Goal: Task Accomplishment & Management: Manage account settings

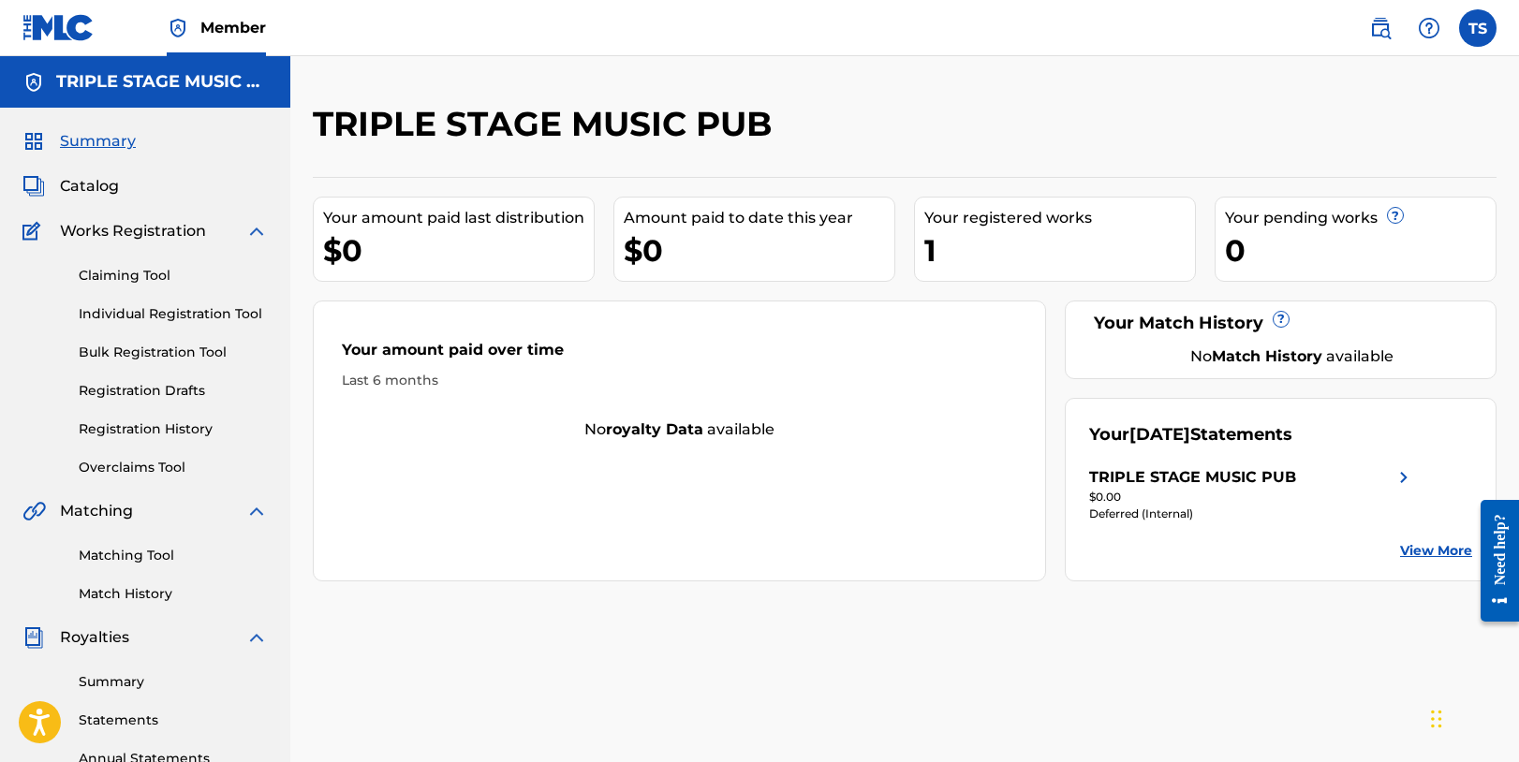
click at [1478, 28] on label at bounding box center [1477, 27] width 37 height 37
click at [1478, 28] on input "[PERSON_NAME] [EMAIL_ADDRESS][DOMAIN_NAME] Notification Preferences Profile Log…" at bounding box center [1478, 28] width 0 height 0
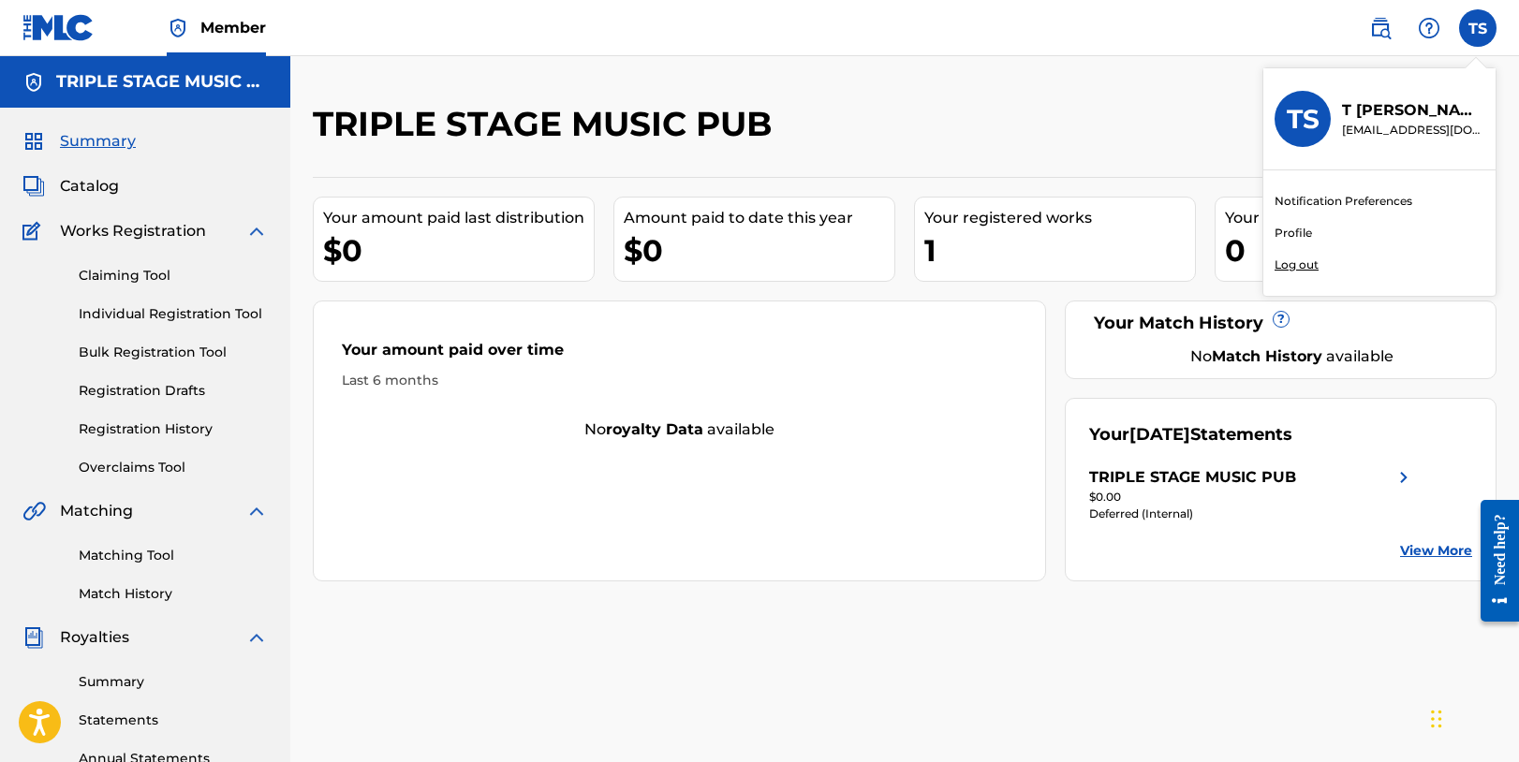
click at [1298, 231] on link "Profile" at bounding box center [1292, 233] width 37 height 17
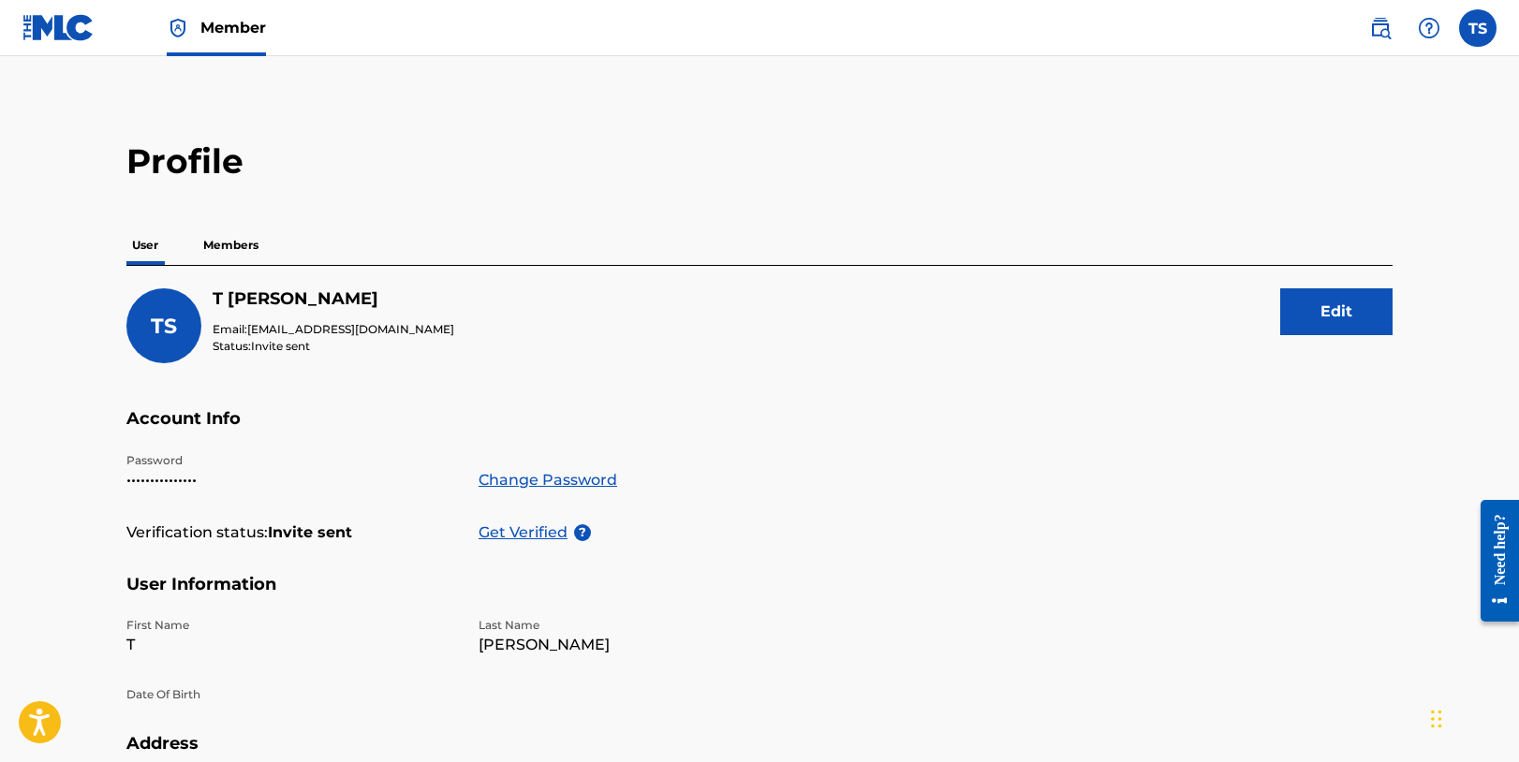
scroll to position [4, 0]
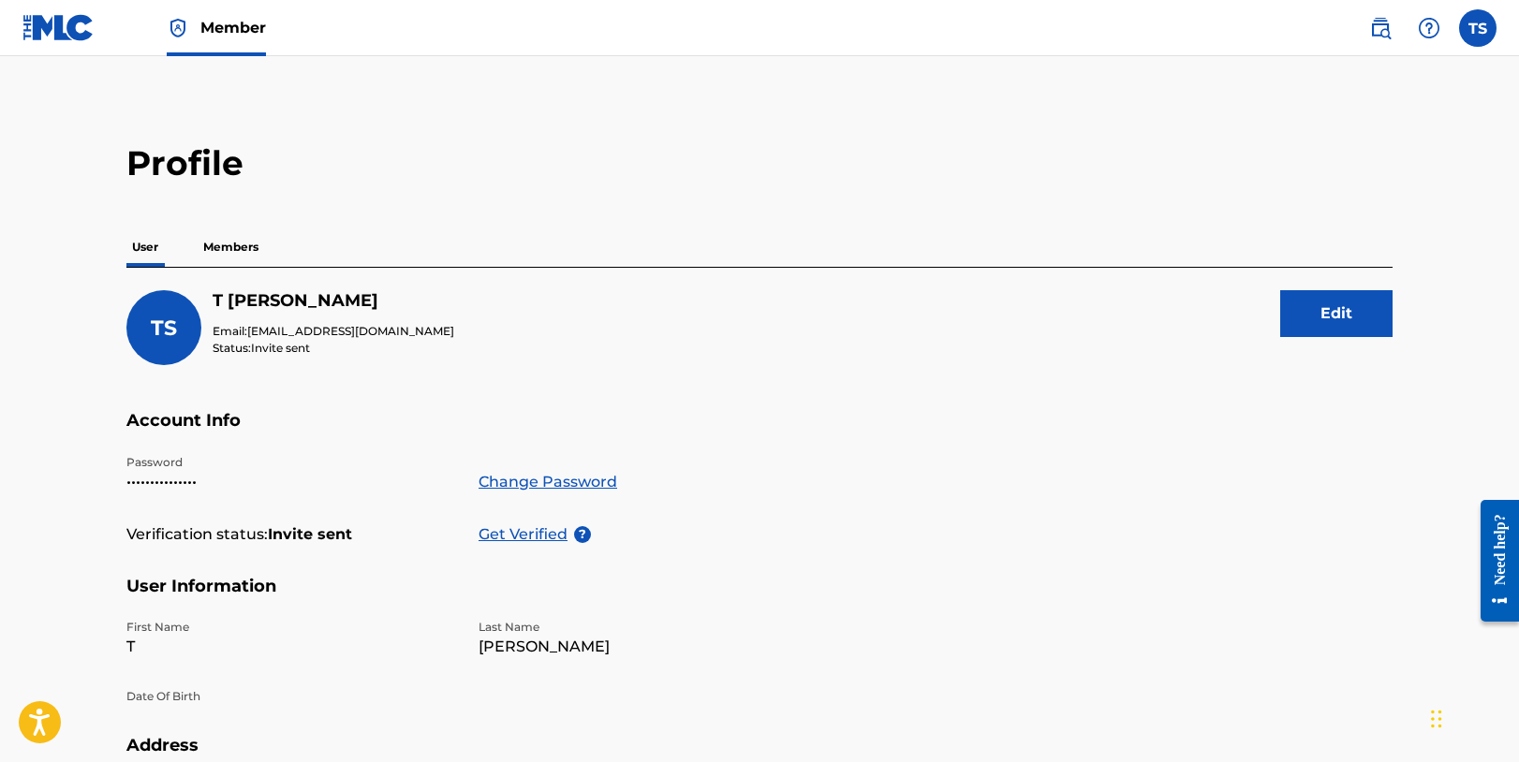
click at [232, 247] on p "Members" at bounding box center [231, 247] width 66 height 39
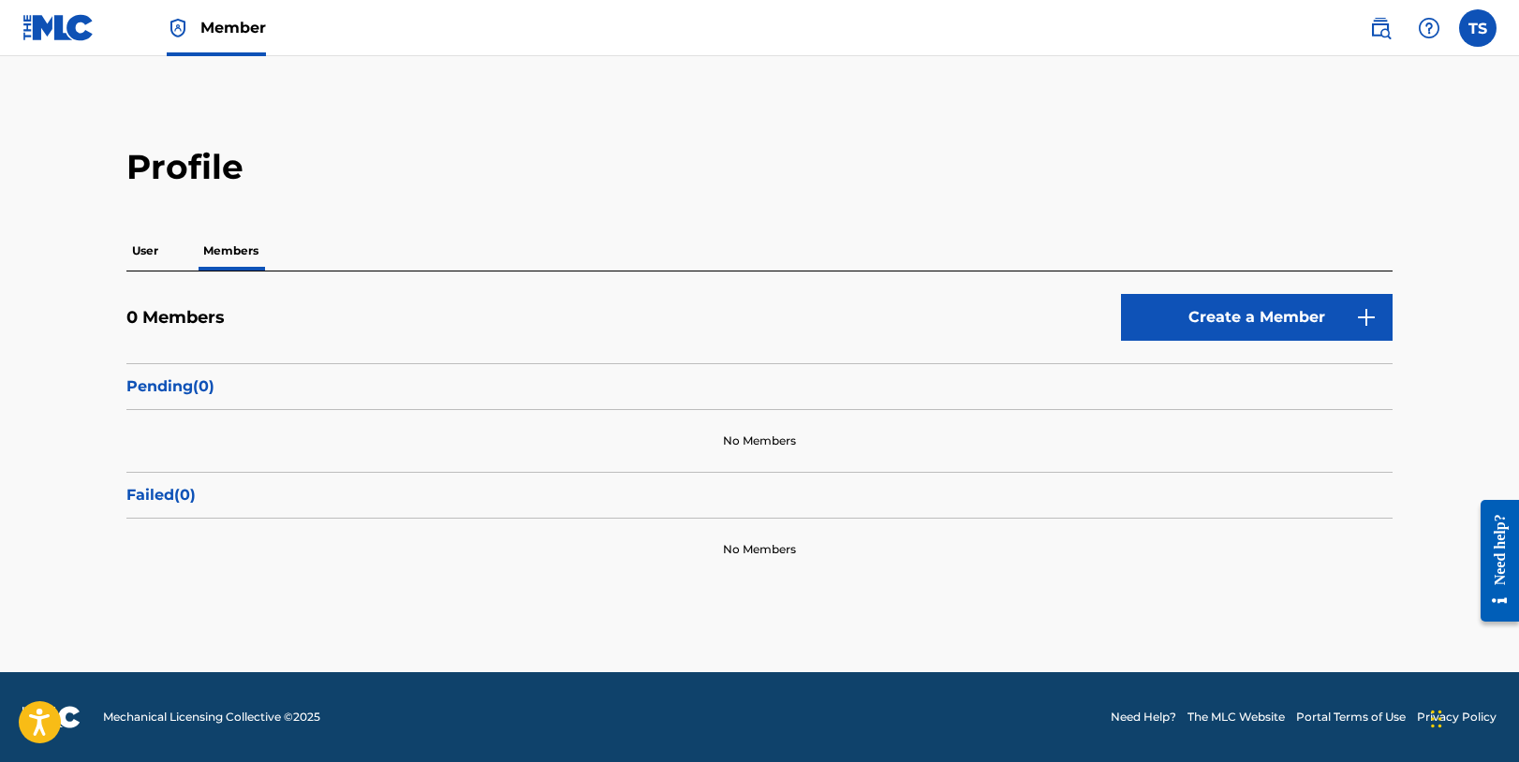
click at [147, 249] on p "User" at bounding box center [144, 250] width 37 height 39
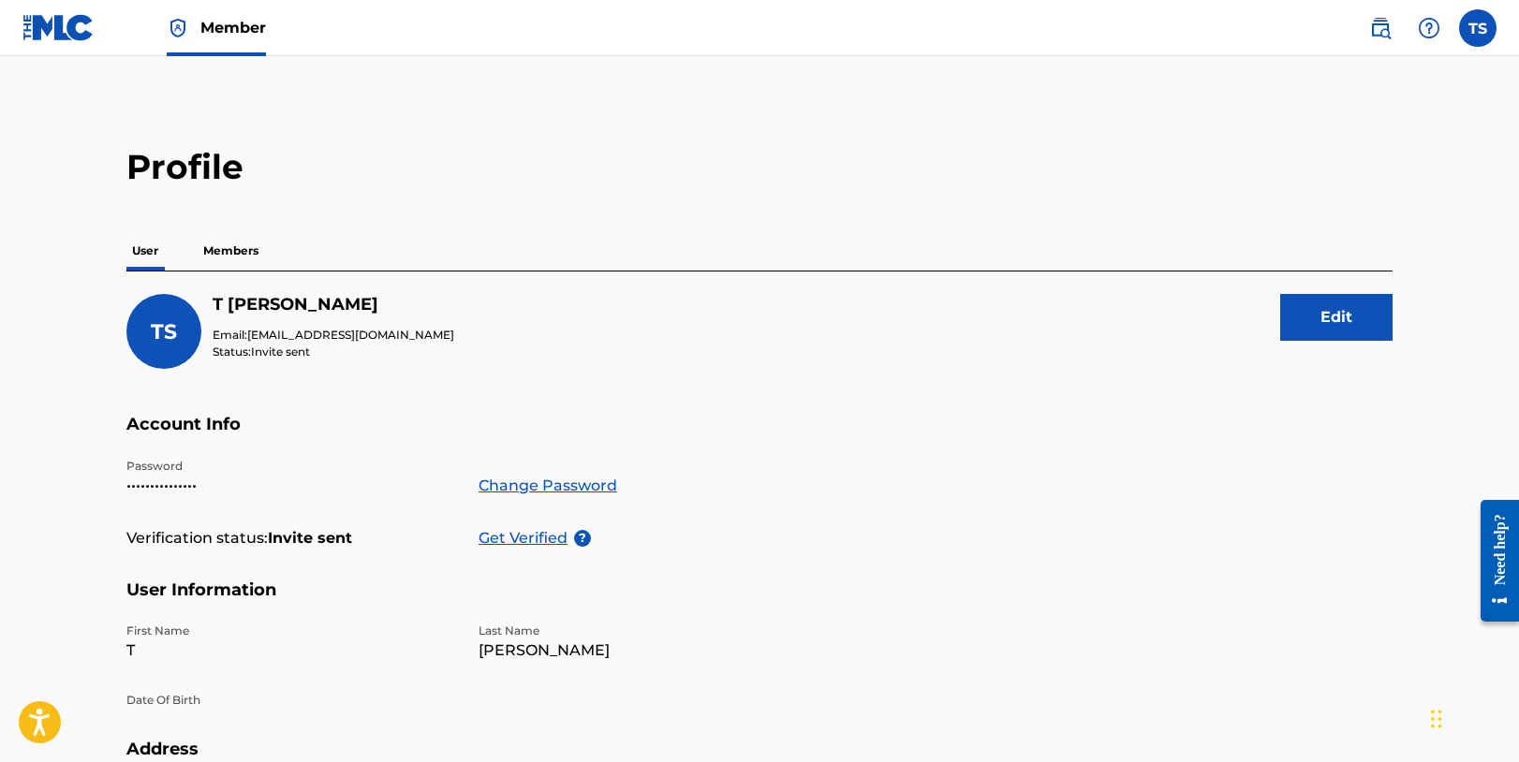
click at [1339, 316] on button "Edit" at bounding box center [1336, 317] width 112 height 47
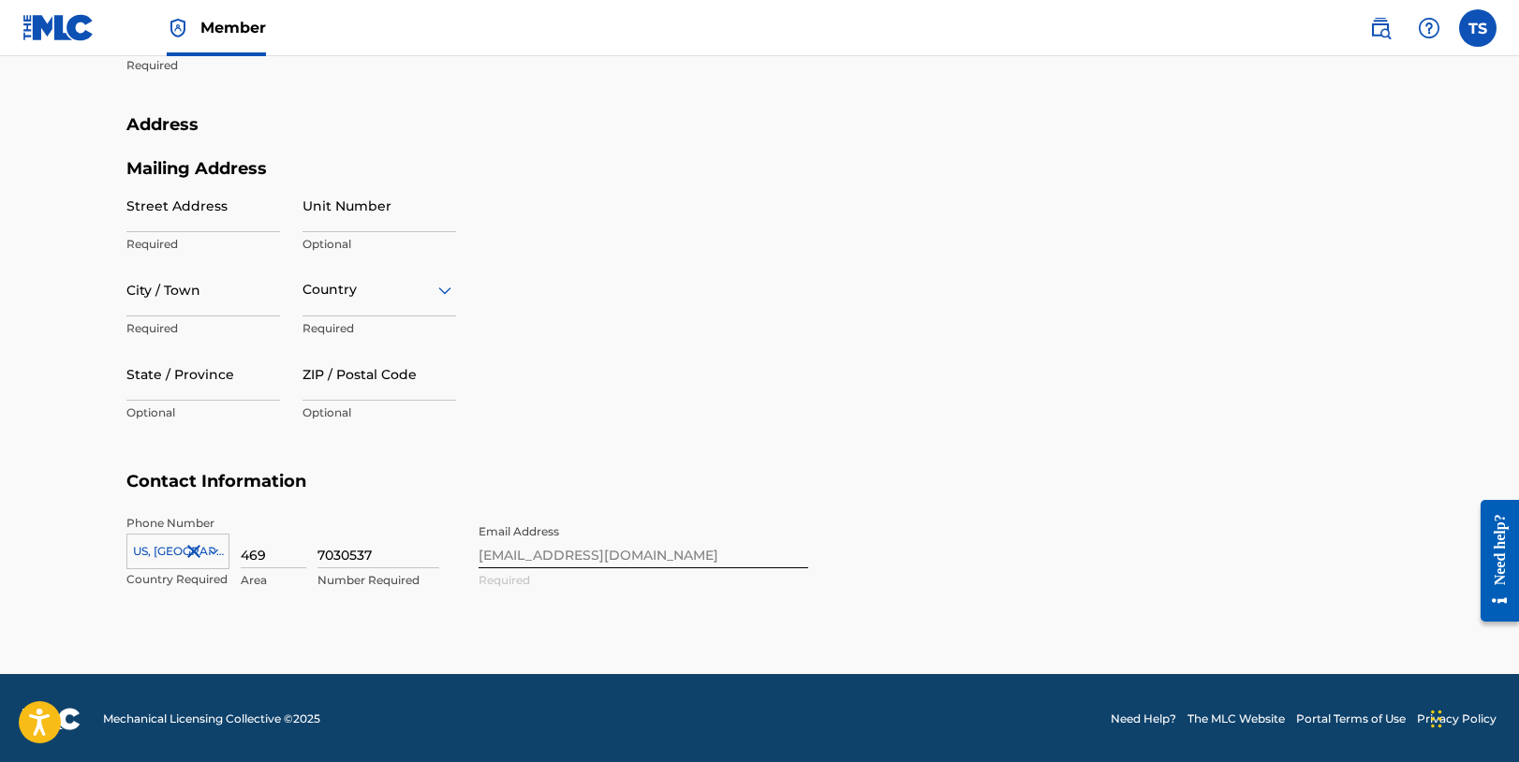
scroll to position [736, 0]
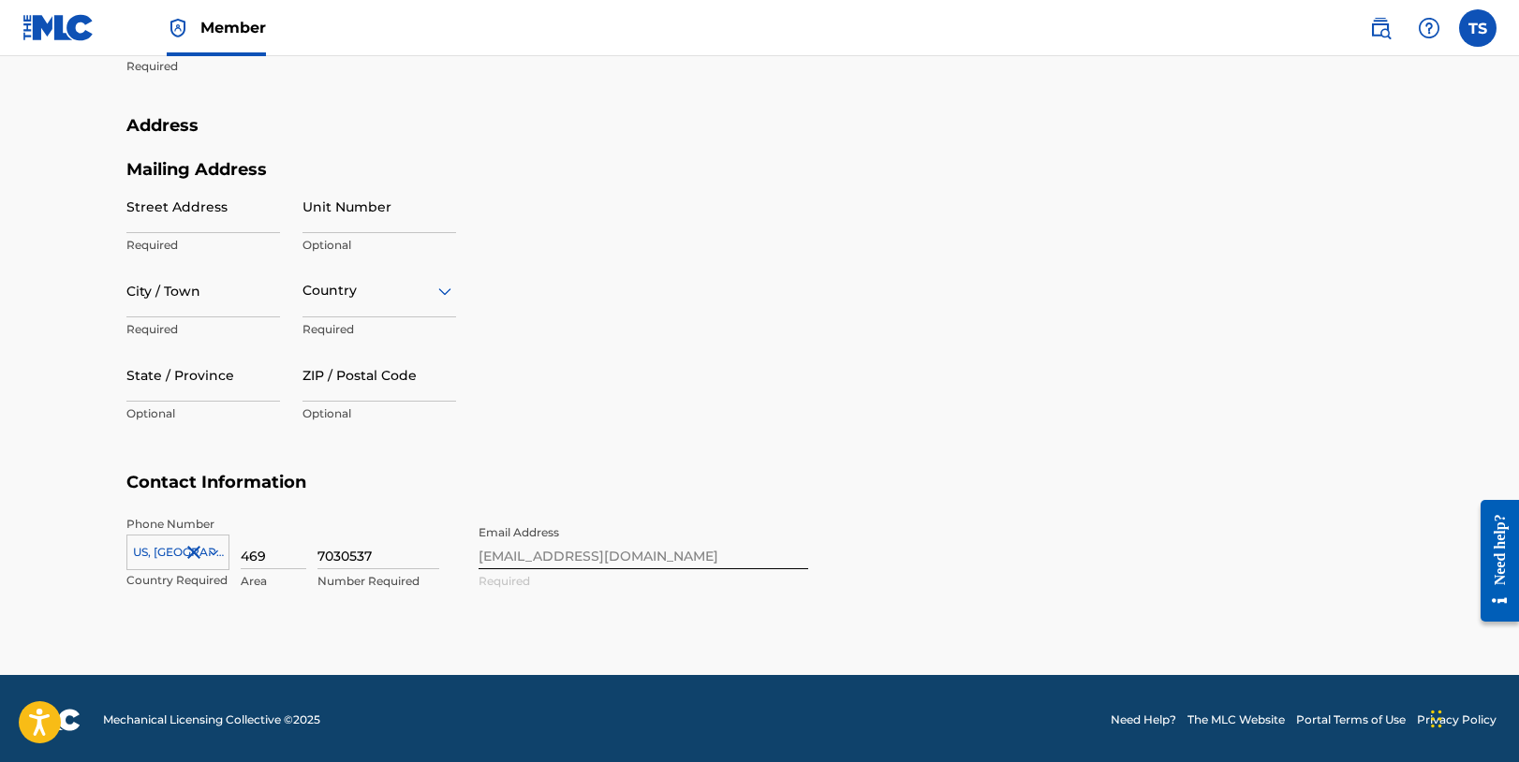
drag, startPoint x: 357, startPoint y: 544, endPoint x: 268, endPoint y: 528, distance: 90.4
drag, startPoint x: 384, startPoint y: 553, endPoint x: 291, endPoint y: 541, distance: 93.5
click at [291, 541] on div "[GEOGRAPHIC_DATA], [GEOGRAPHIC_DATA] +1 Country Required 469 Area 7030537 Numbe…" at bounding box center [291, 558] width 330 height 84
drag, startPoint x: 265, startPoint y: 552, endPoint x: 231, endPoint y: 552, distance: 33.7
click at [231, 552] on div "[GEOGRAPHIC_DATA], [GEOGRAPHIC_DATA] +1 Country Required 469 Area Value must co…" at bounding box center [291, 558] width 330 height 84
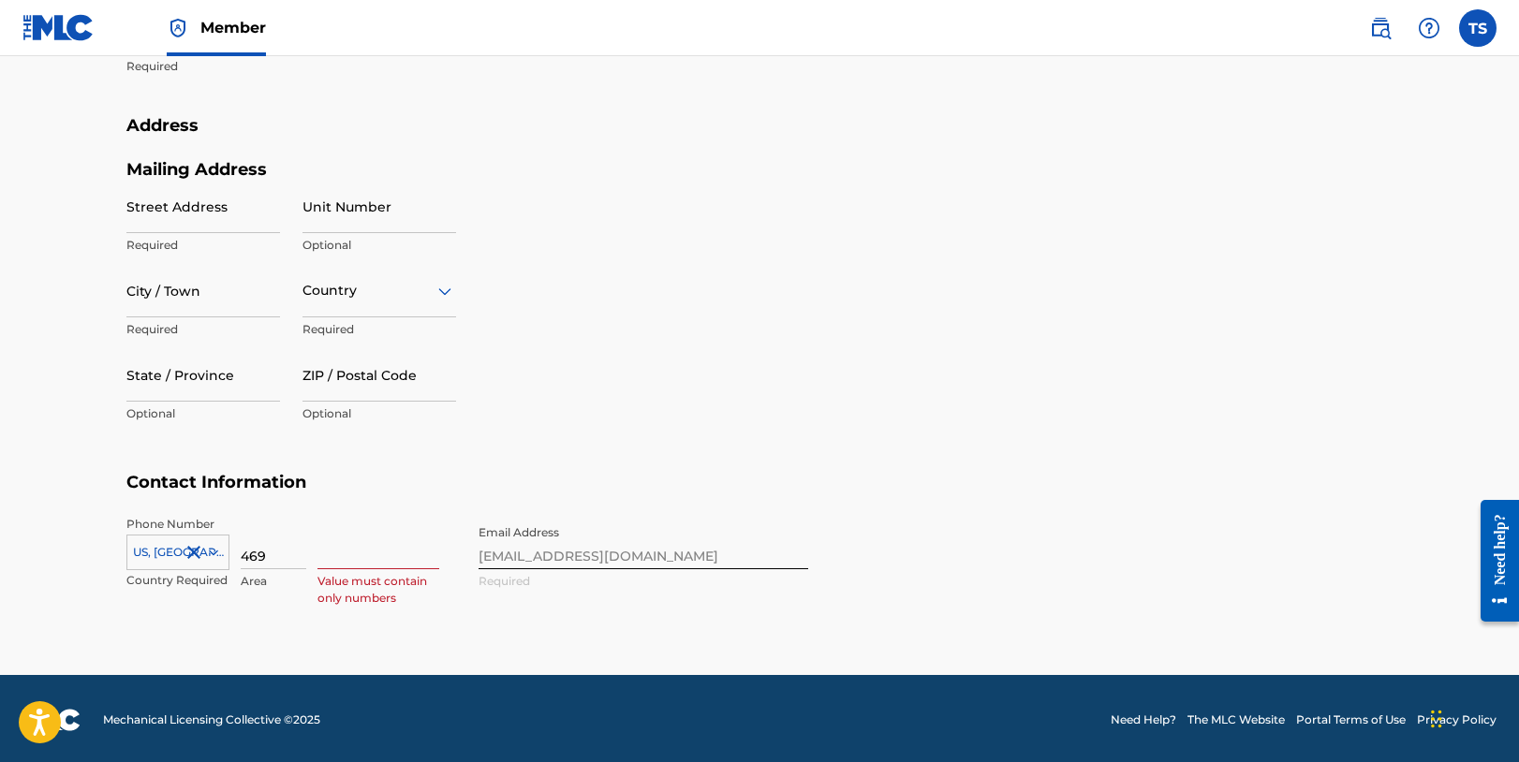
click at [878, 588] on section "Contact Information Phone Number [GEOGRAPHIC_DATA] +1 Country Required 469 Area…" at bounding box center [759, 551] width 1266 height 158
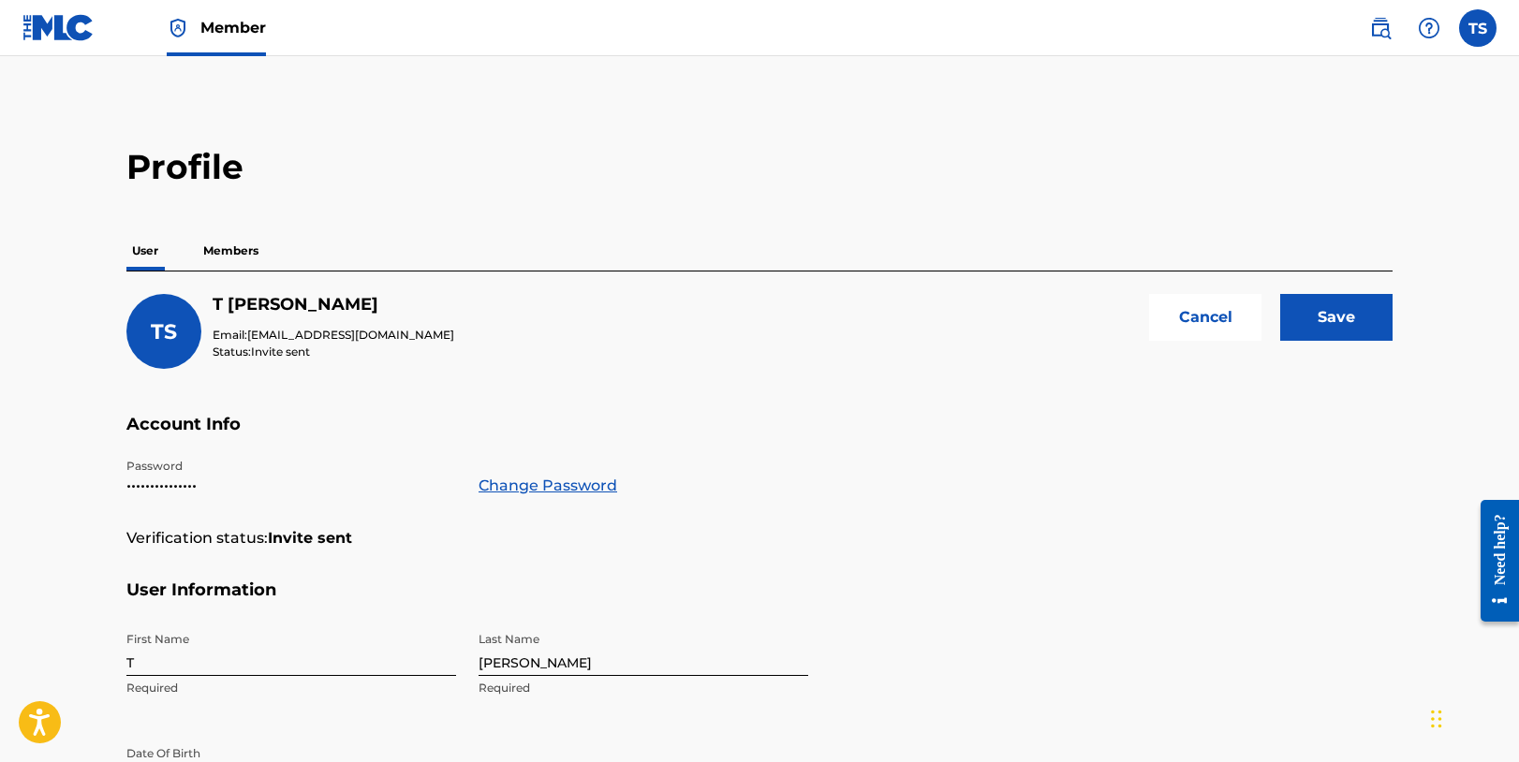
scroll to position [0, 0]
click at [1212, 313] on button "Cancel" at bounding box center [1205, 317] width 112 height 47
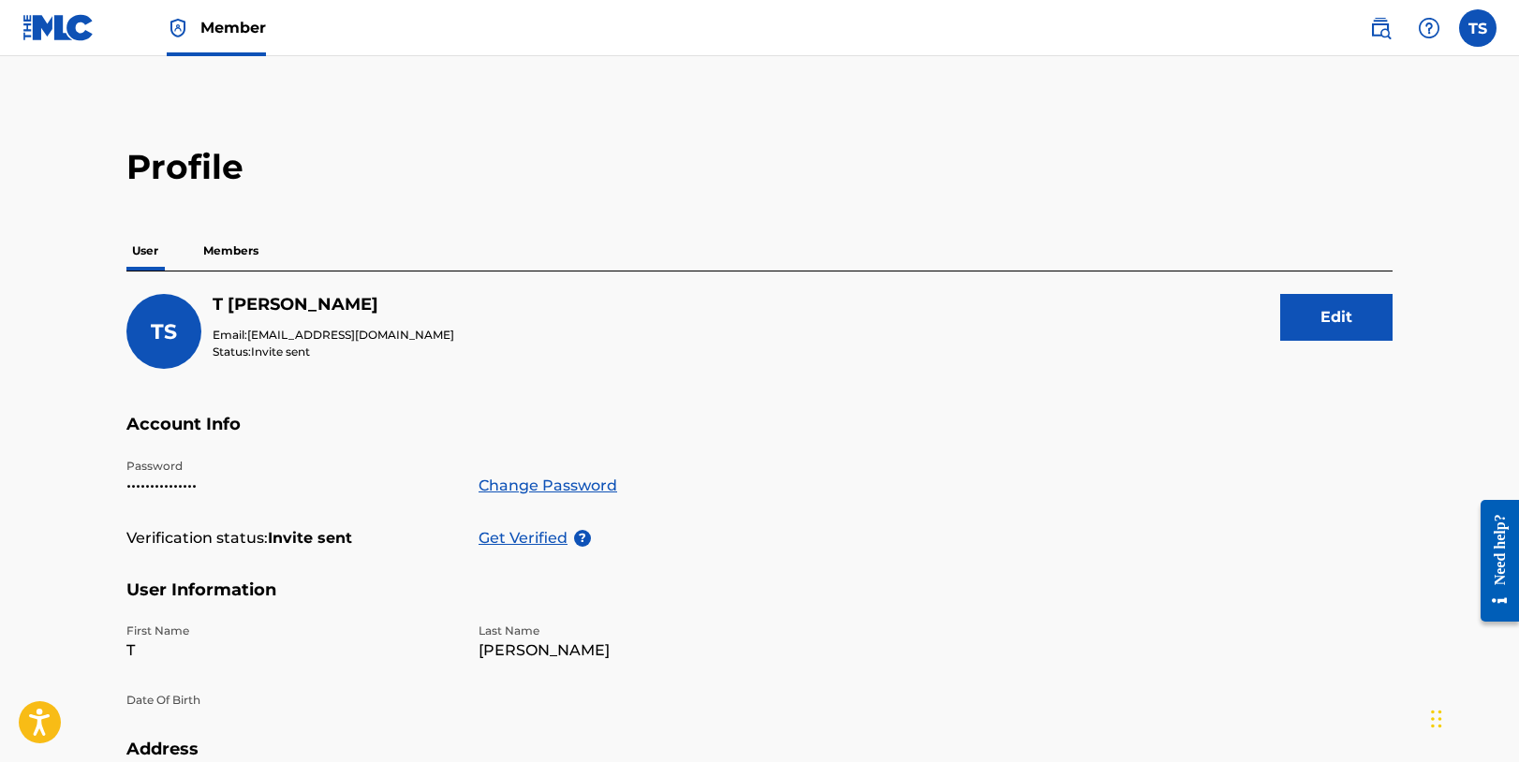
click at [1482, 33] on label at bounding box center [1477, 27] width 37 height 37
click at [1478, 28] on input "[PERSON_NAME] [EMAIL_ADDRESS][DOMAIN_NAME] Notification Preferences Profile Log…" at bounding box center [1478, 28] width 0 height 0
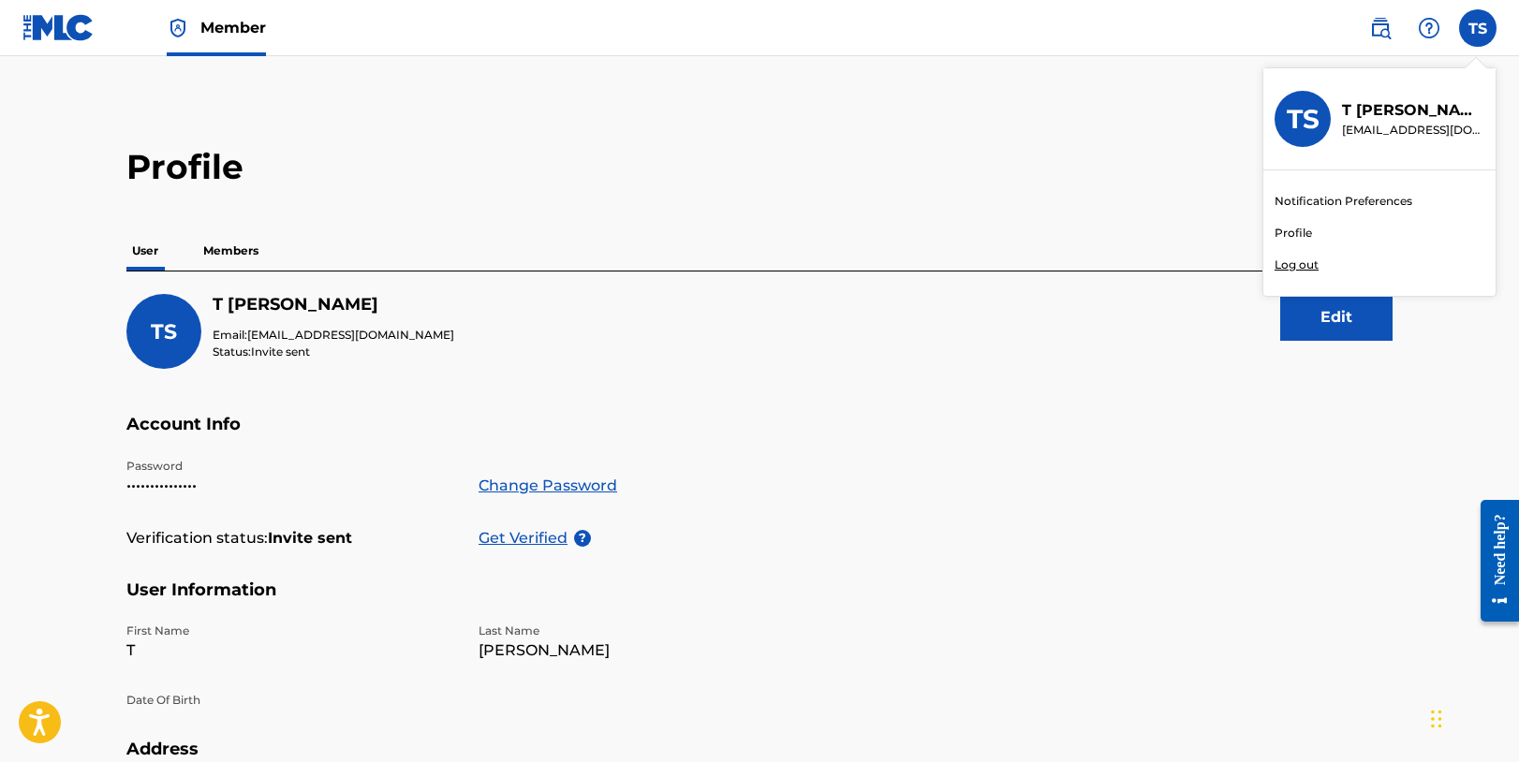
click at [1383, 198] on link "Notification Preferences" at bounding box center [1343, 201] width 138 height 17
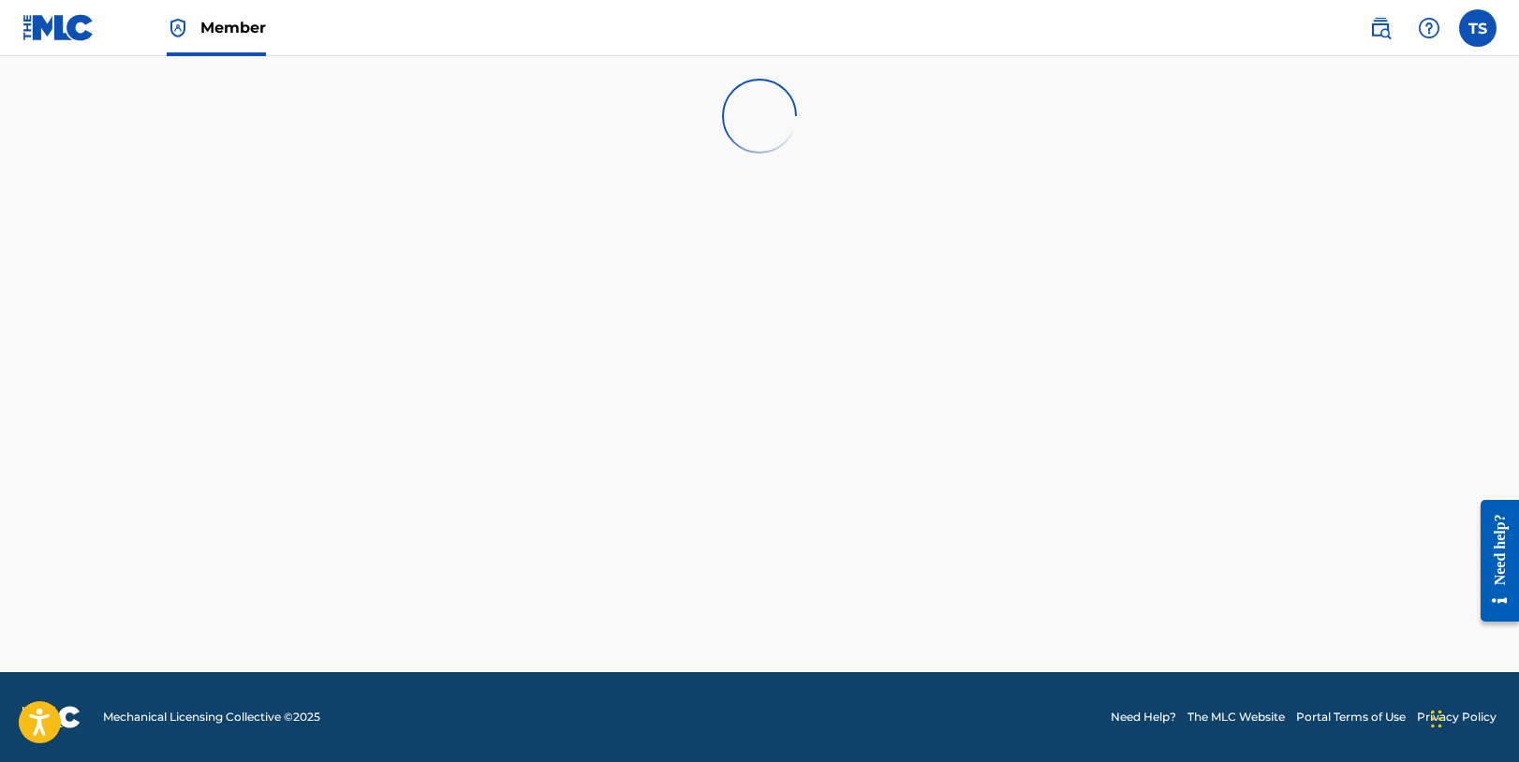
click at [1479, 33] on label at bounding box center [1477, 27] width 37 height 37
click at [1478, 28] on input "[PERSON_NAME] [EMAIL_ADDRESS][DOMAIN_NAME] Notification Preferences Profile Log…" at bounding box center [1478, 28] width 0 height 0
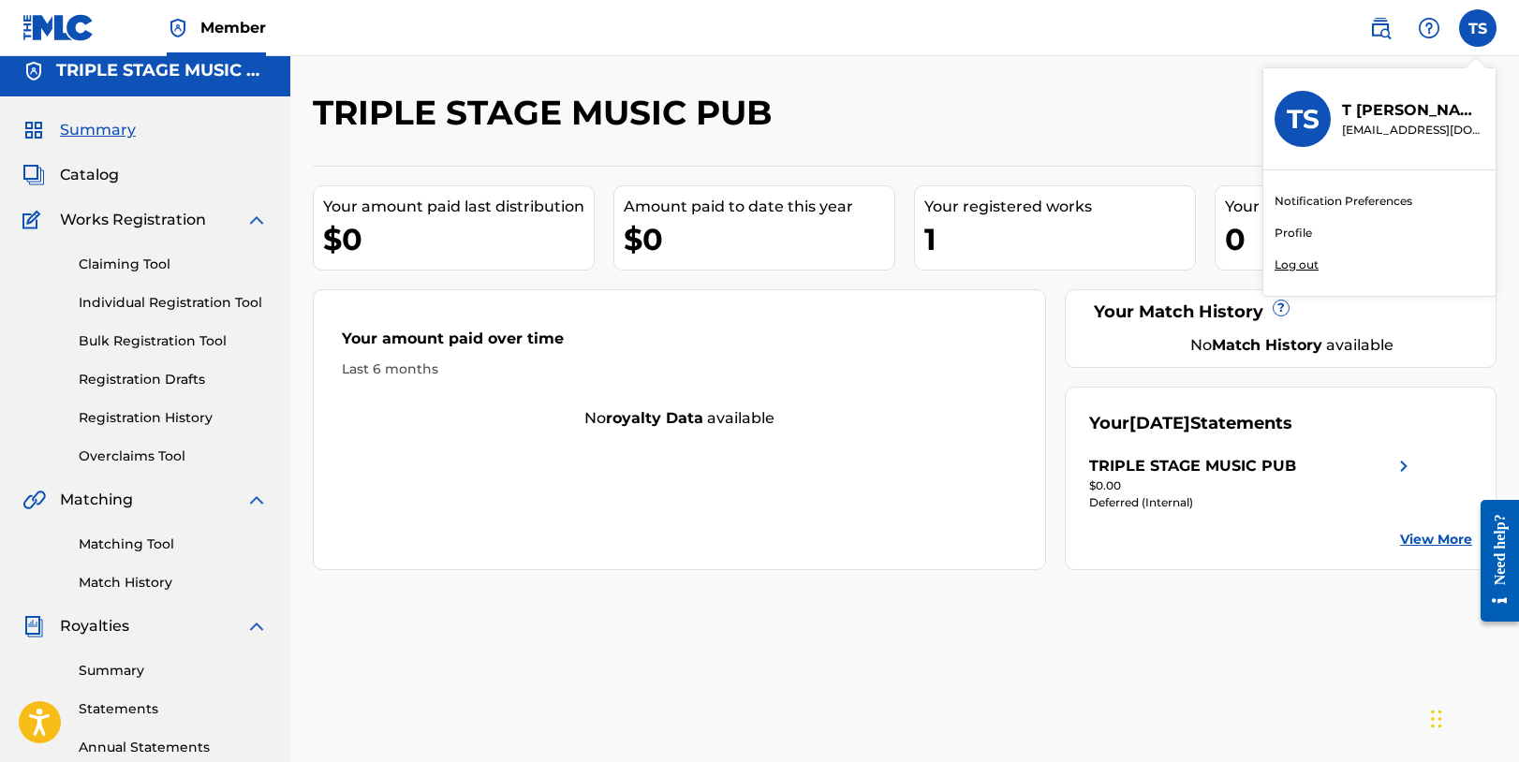
scroll to position [7, 0]
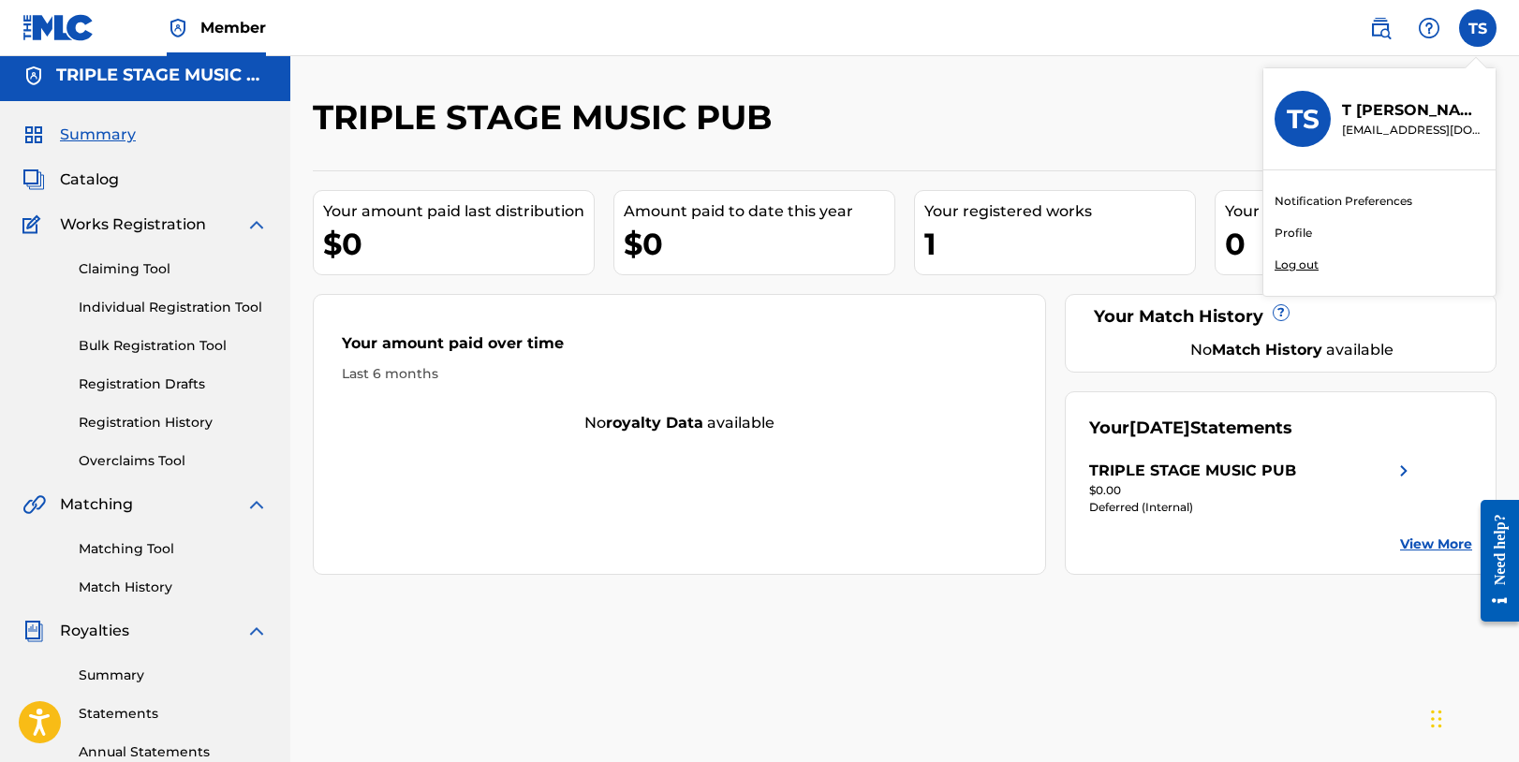
click at [96, 179] on span "Catalog" at bounding box center [89, 180] width 59 height 22
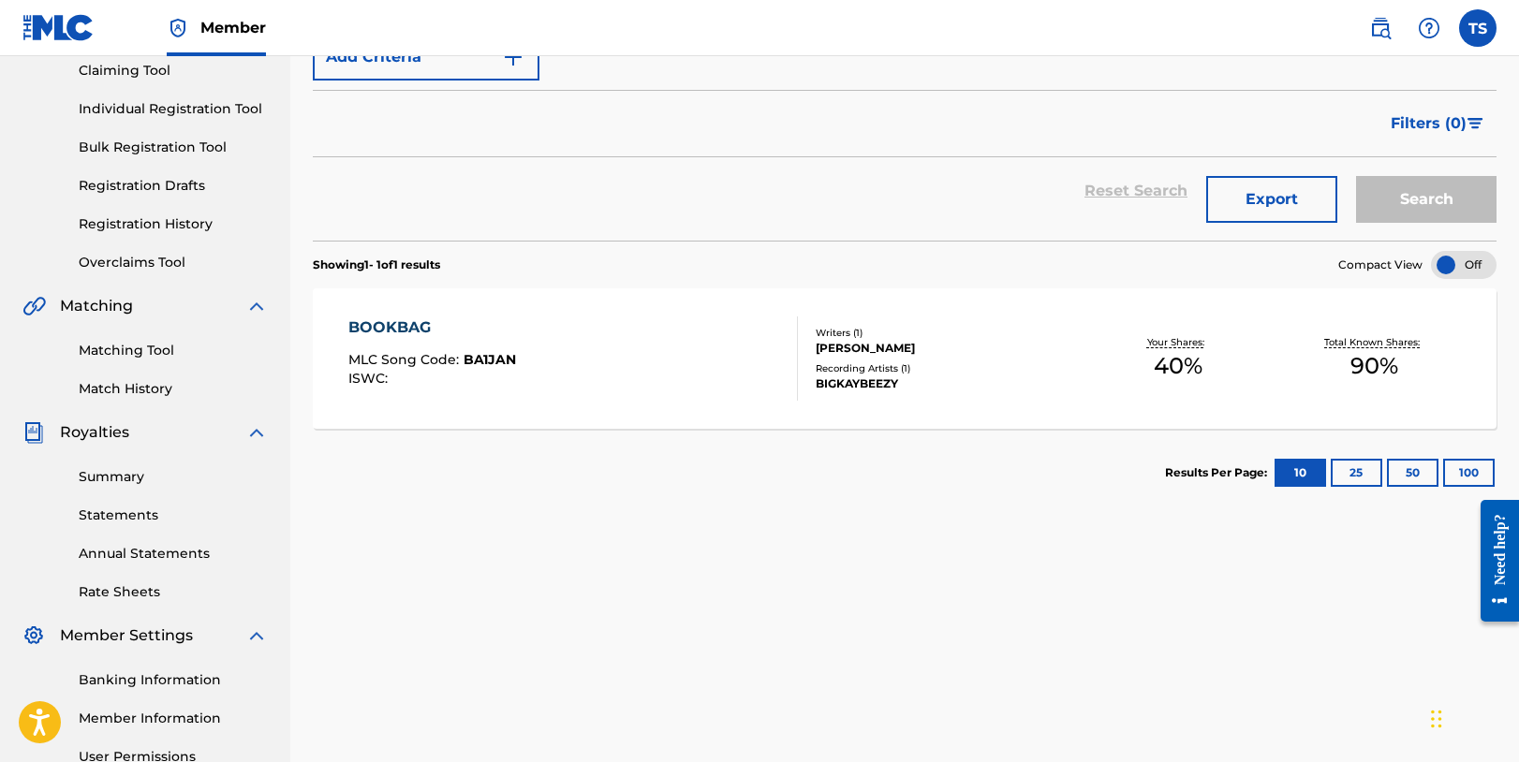
scroll to position [189, 0]
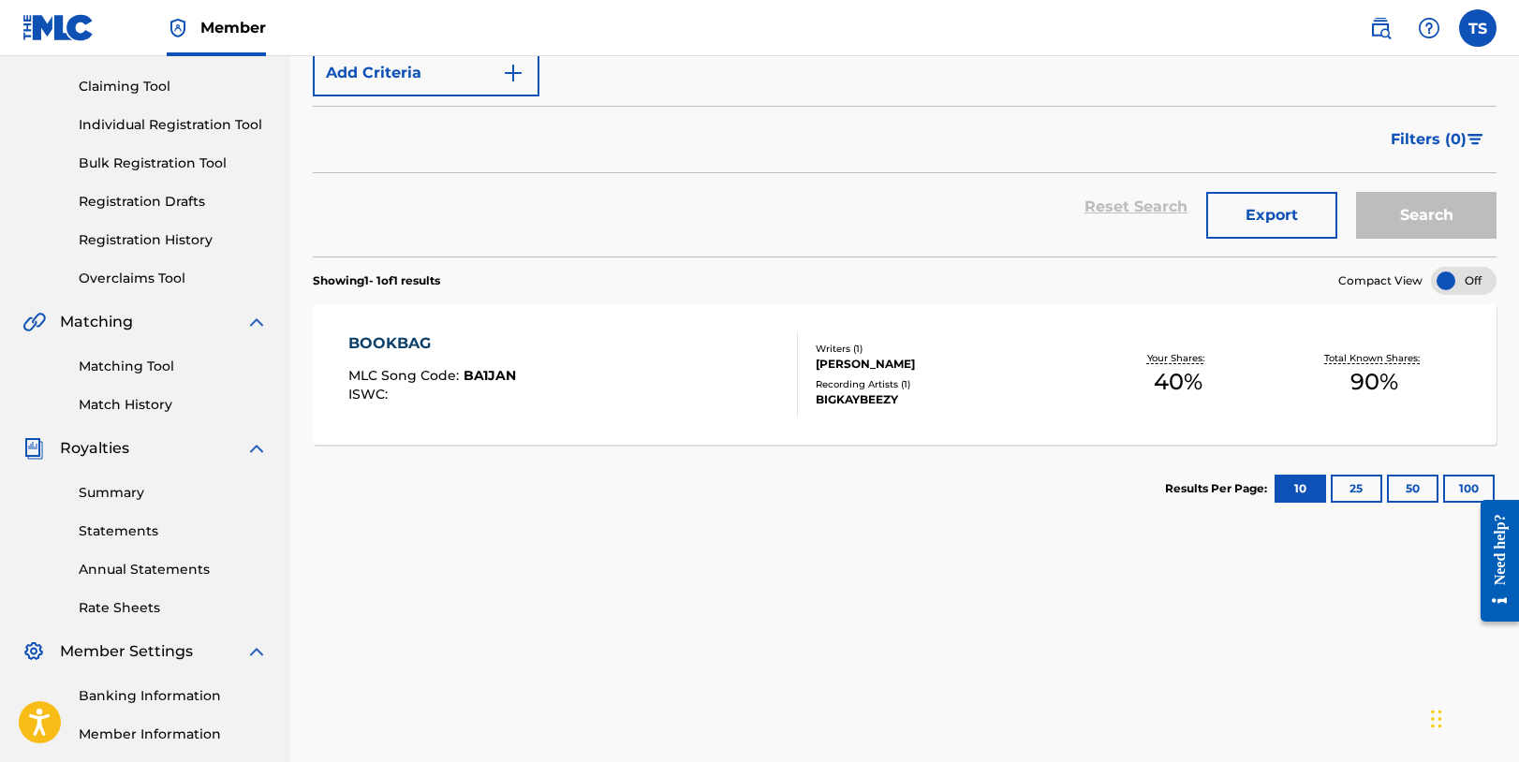
click at [1225, 396] on div "Your Shares: 40 %" at bounding box center [1177, 374] width 197 height 57
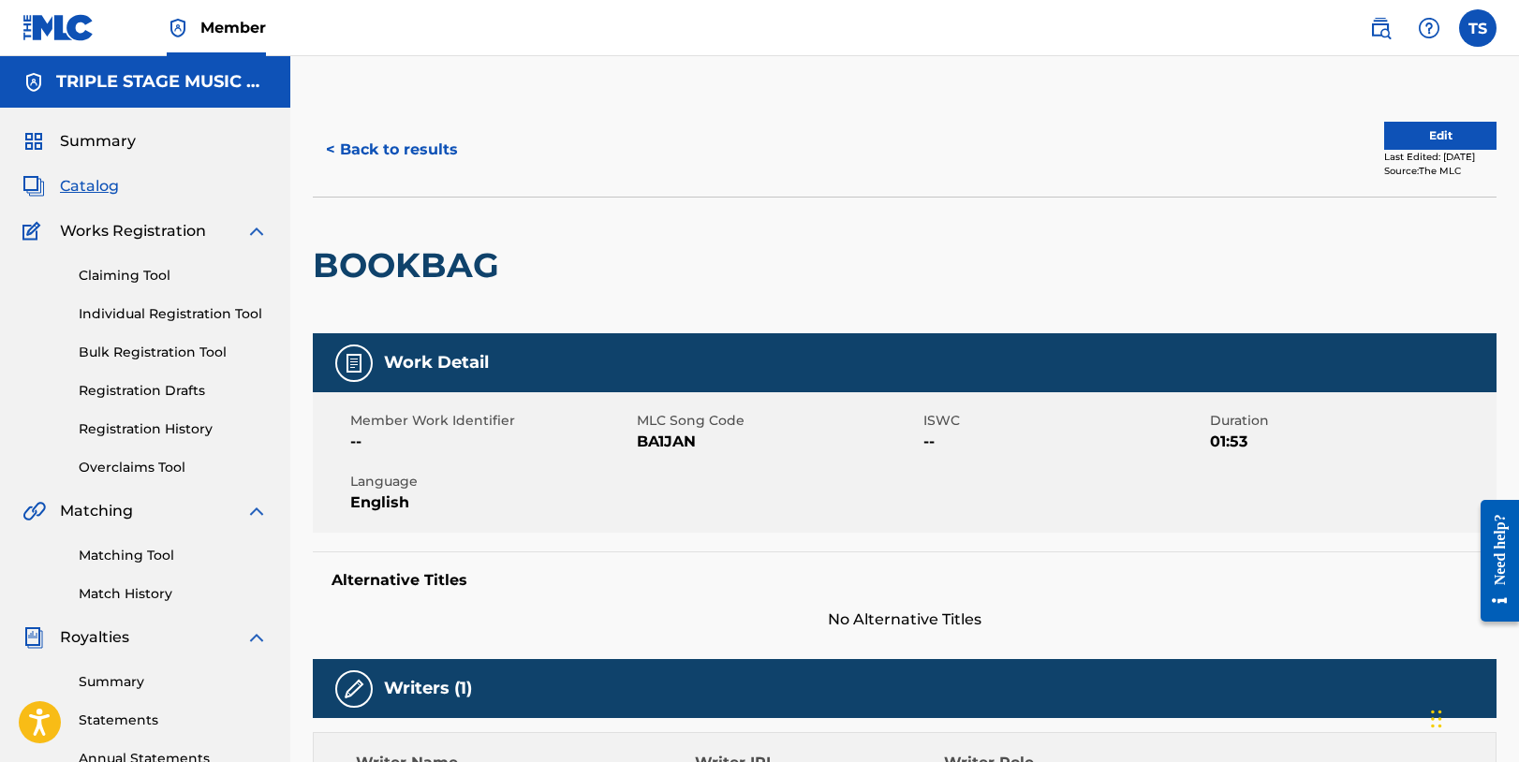
click at [1400, 134] on button "Edit" at bounding box center [1440, 136] width 112 height 28
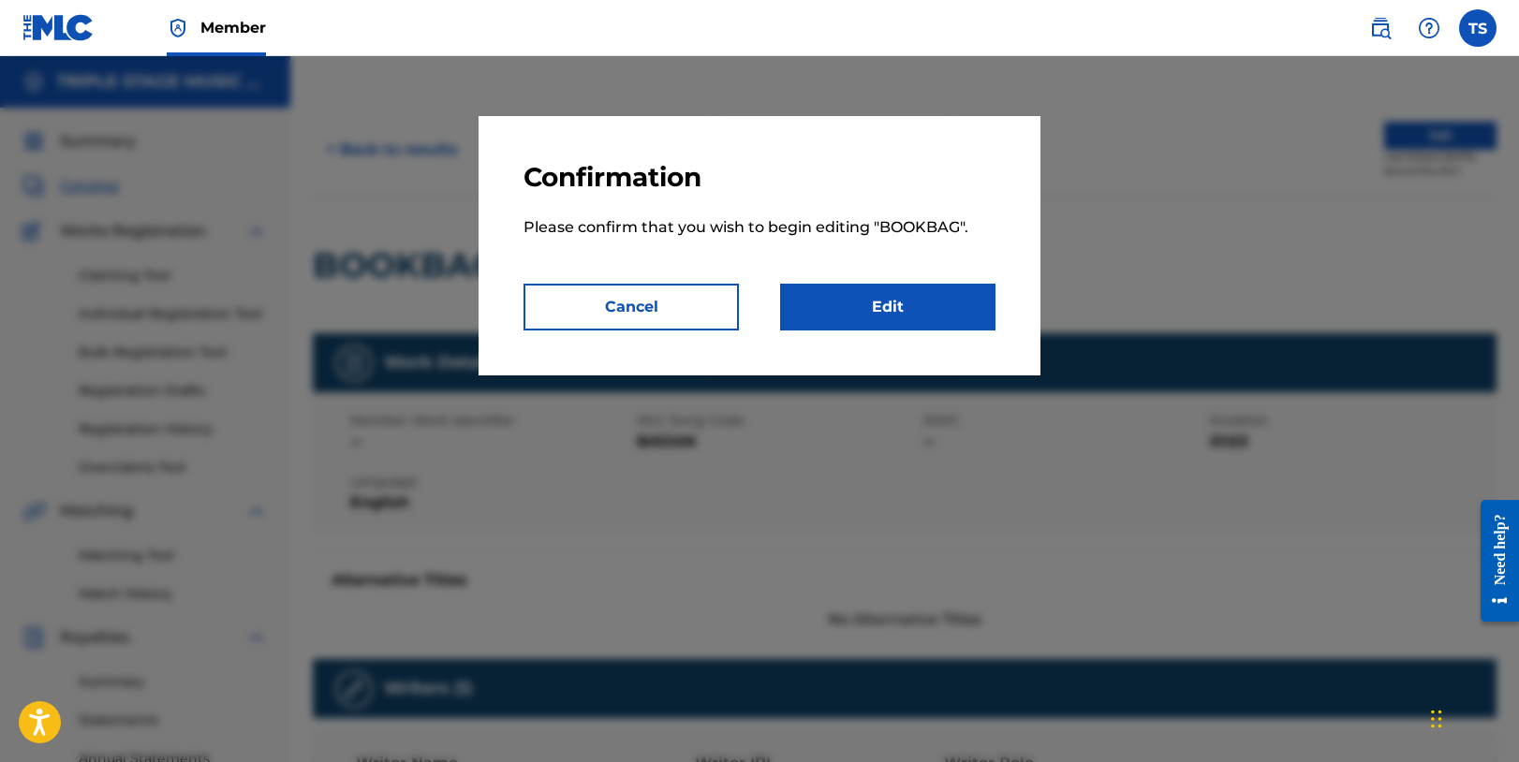
click at [880, 316] on link "Edit" at bounding box center [887, 307] width 215 height 47
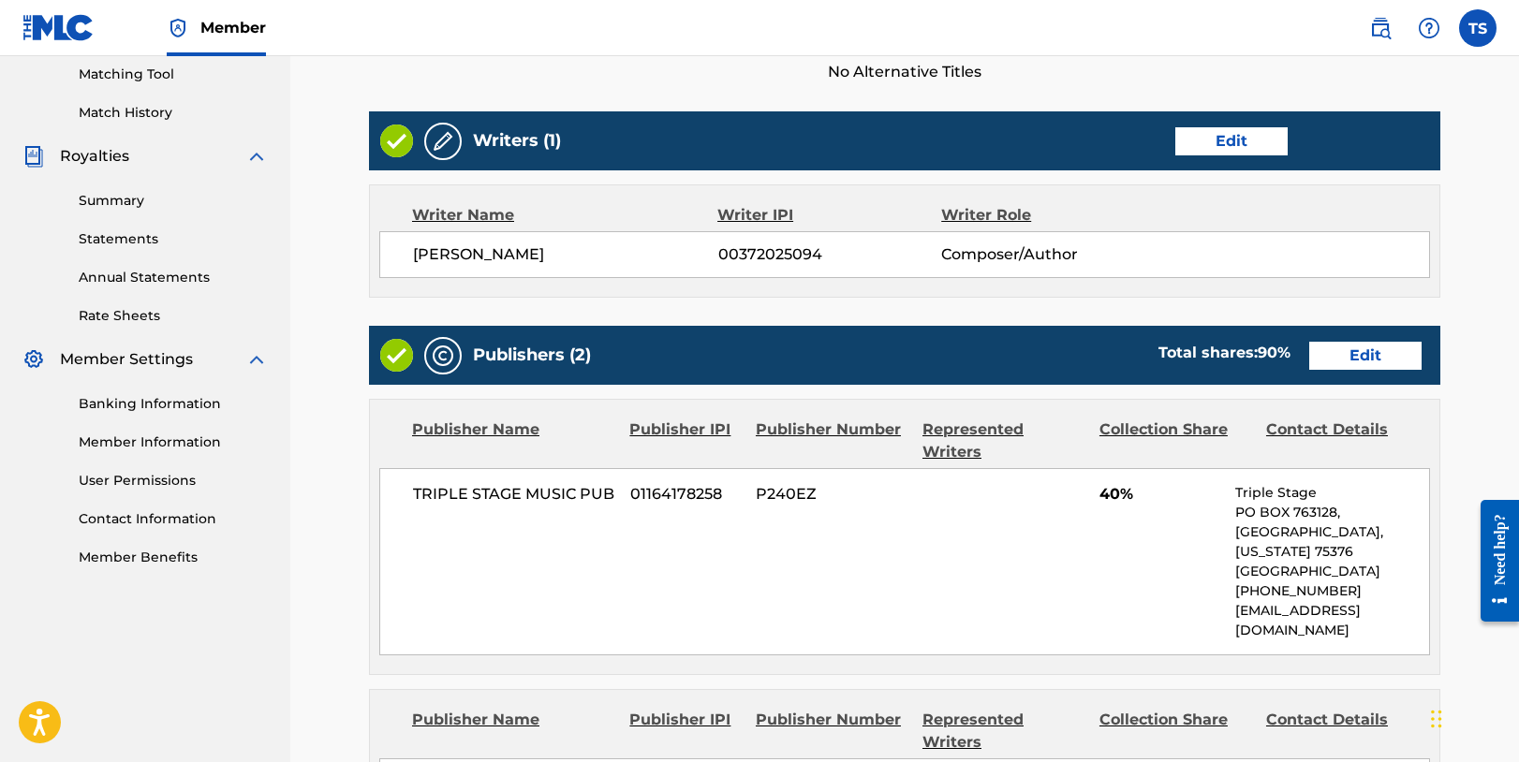
scroll to position [489, 0]
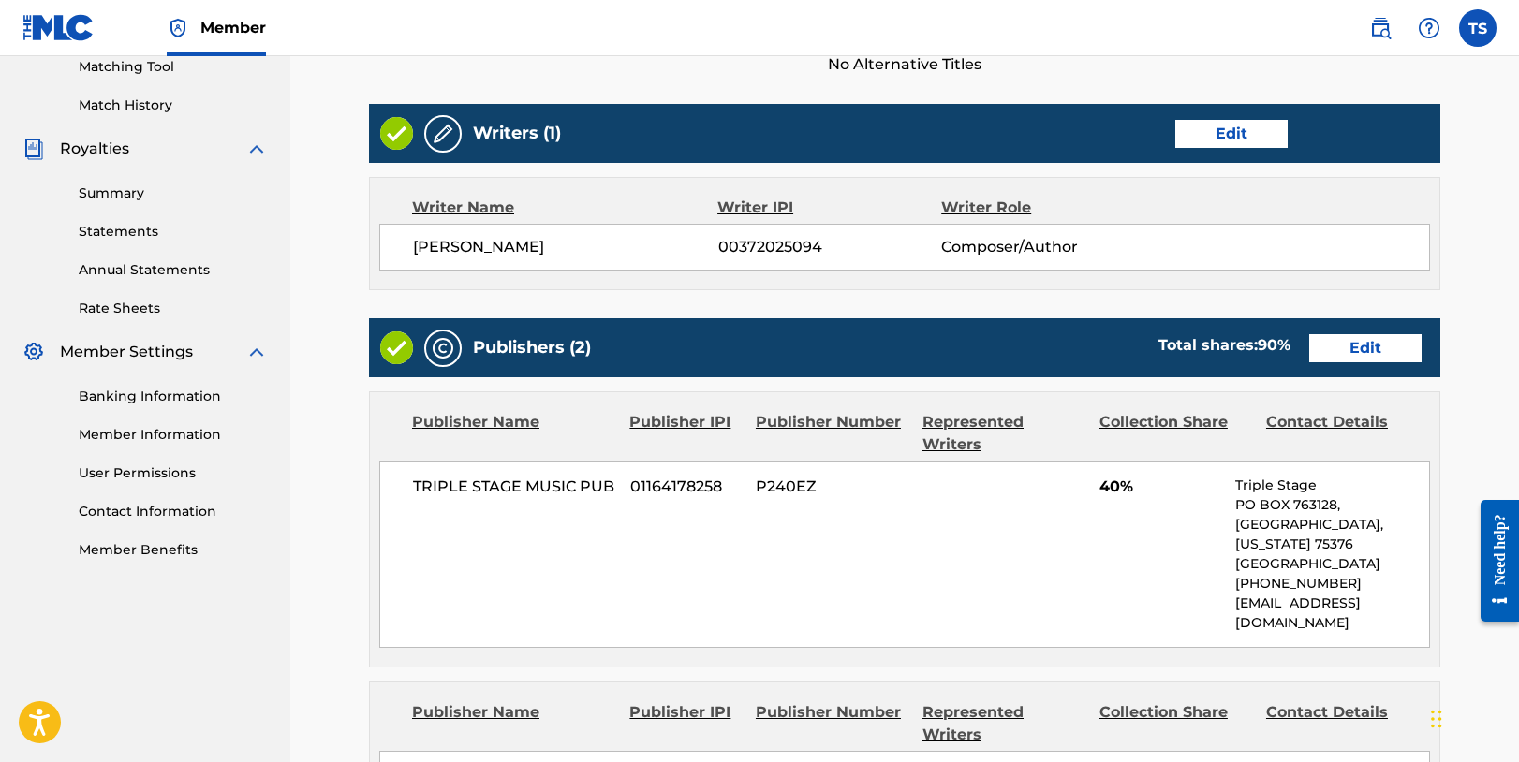
click at [1361, 346] on link "Edit" at bounding box center [1365, 348] width 112 height 28
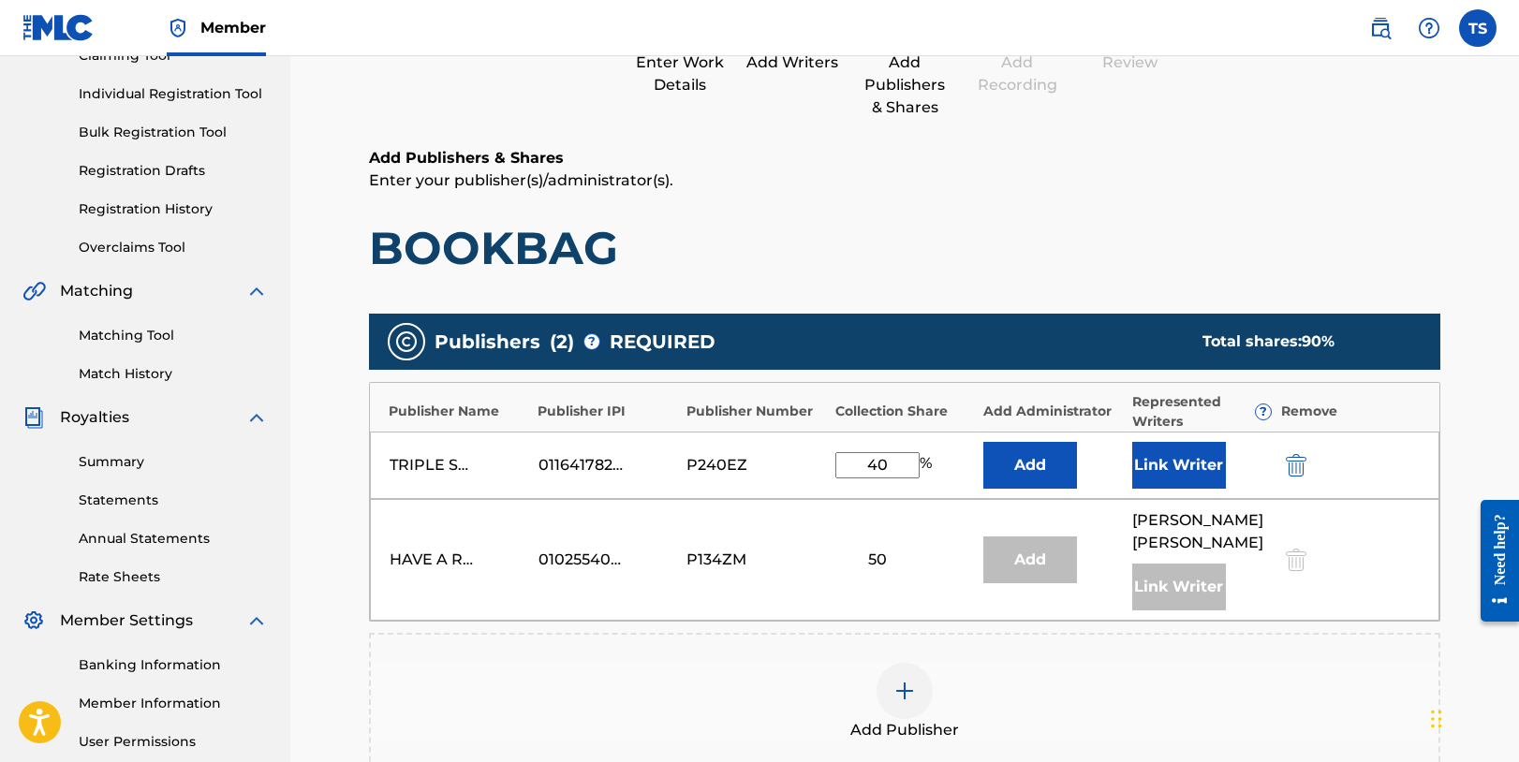
scroll to position [242, 0]
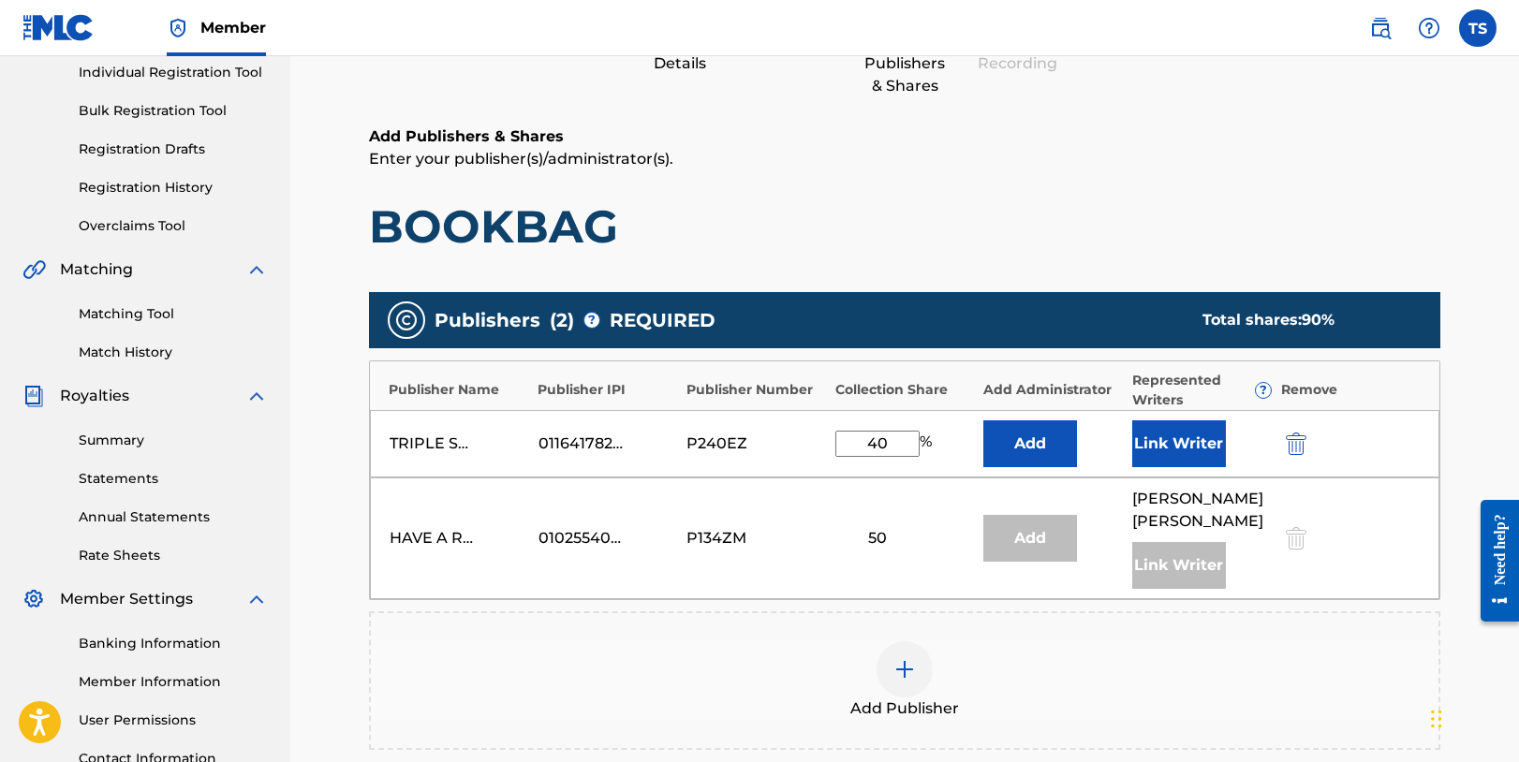
drag, startPoint x: 891, startPoint y: 445, endPoint x: 854, endPoint y: 464, distance: 41.9
click at [857, 451] on input "40" at bounding box center [877, 444] width 84 height 26
type input "0.01"
click at [1312, 442] on div at bounding box center [1322, 444] width 84 height 22
click at [1294, 446] on img "submit" at bounding box center [1296, 444] width 21 height 22
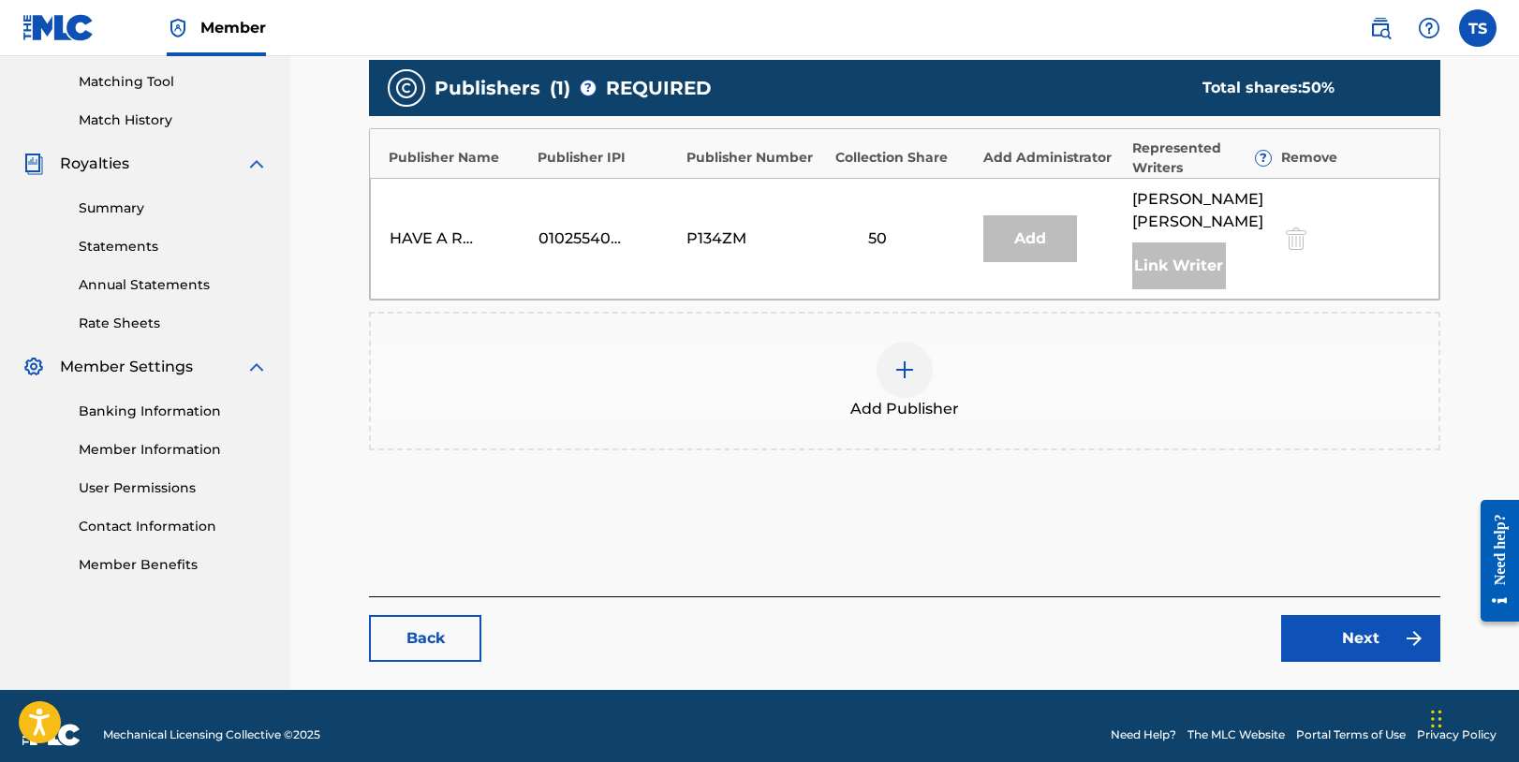
scroll to position [484, 0]
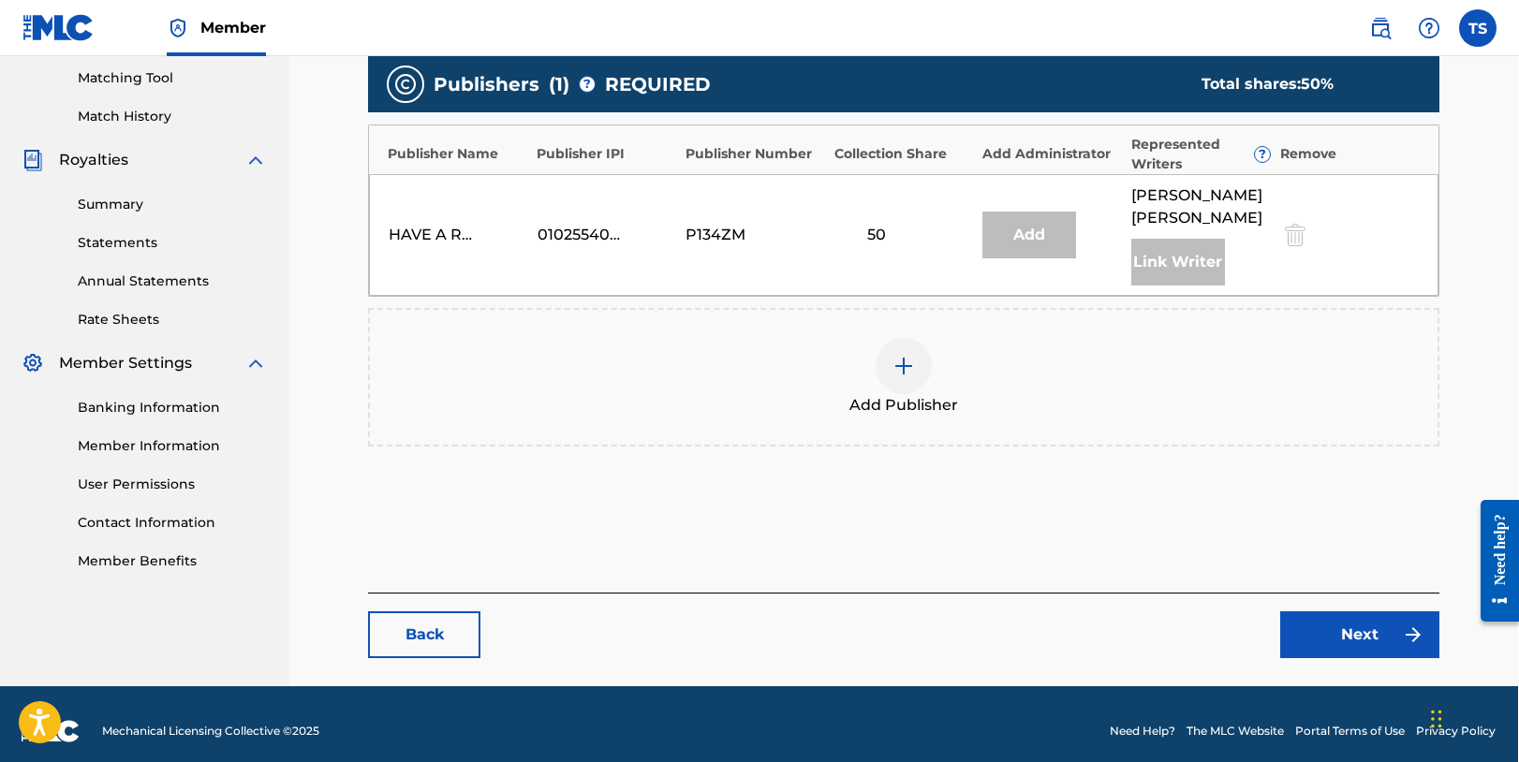
click at [1336, 632] on link "Next" at bounding box center [1359, 634] width 159 height 47
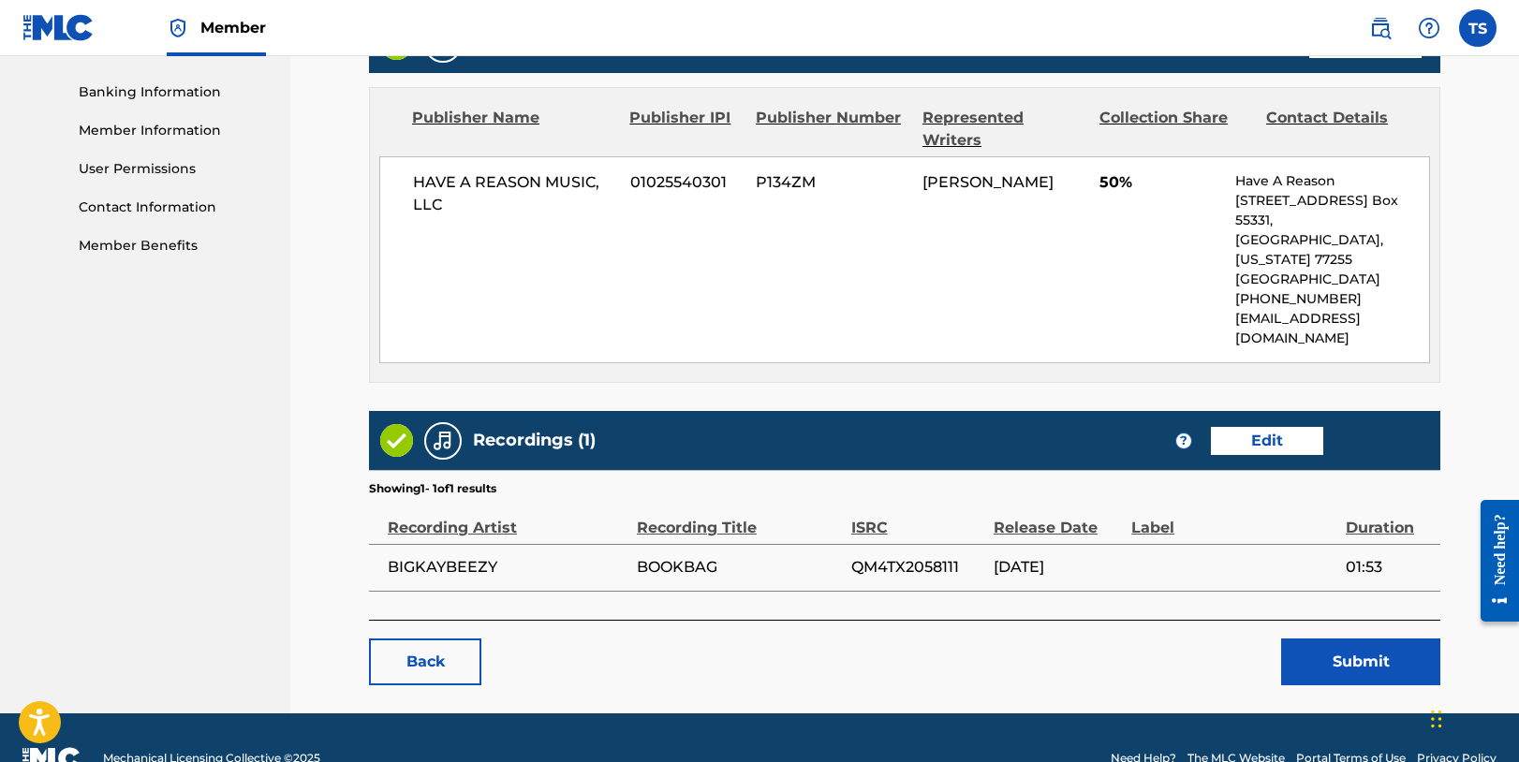
scroll to position [792, 0]
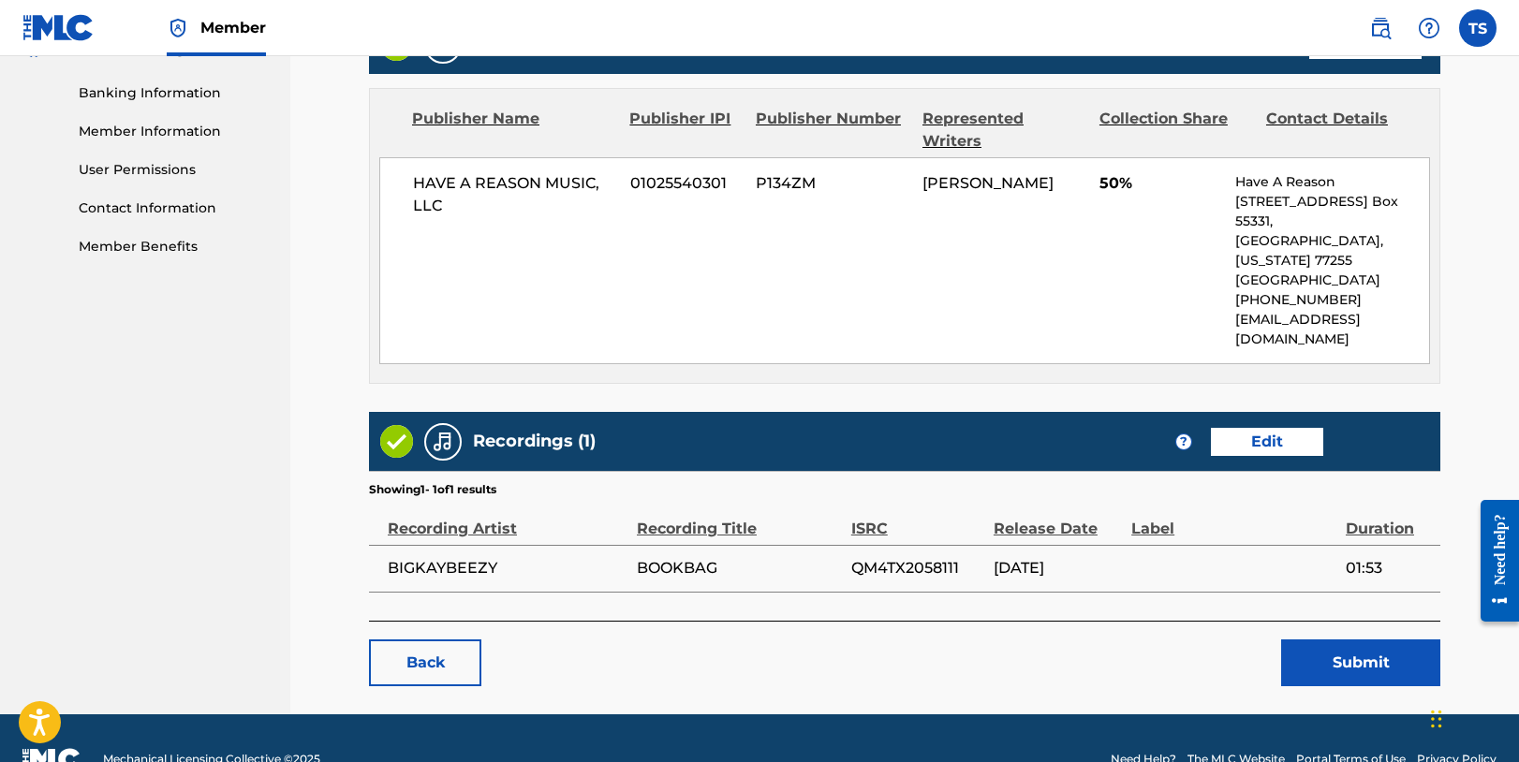
click at [1368, 640] on button "Submit" at bounding box center [1360, 663] width 159 height 47
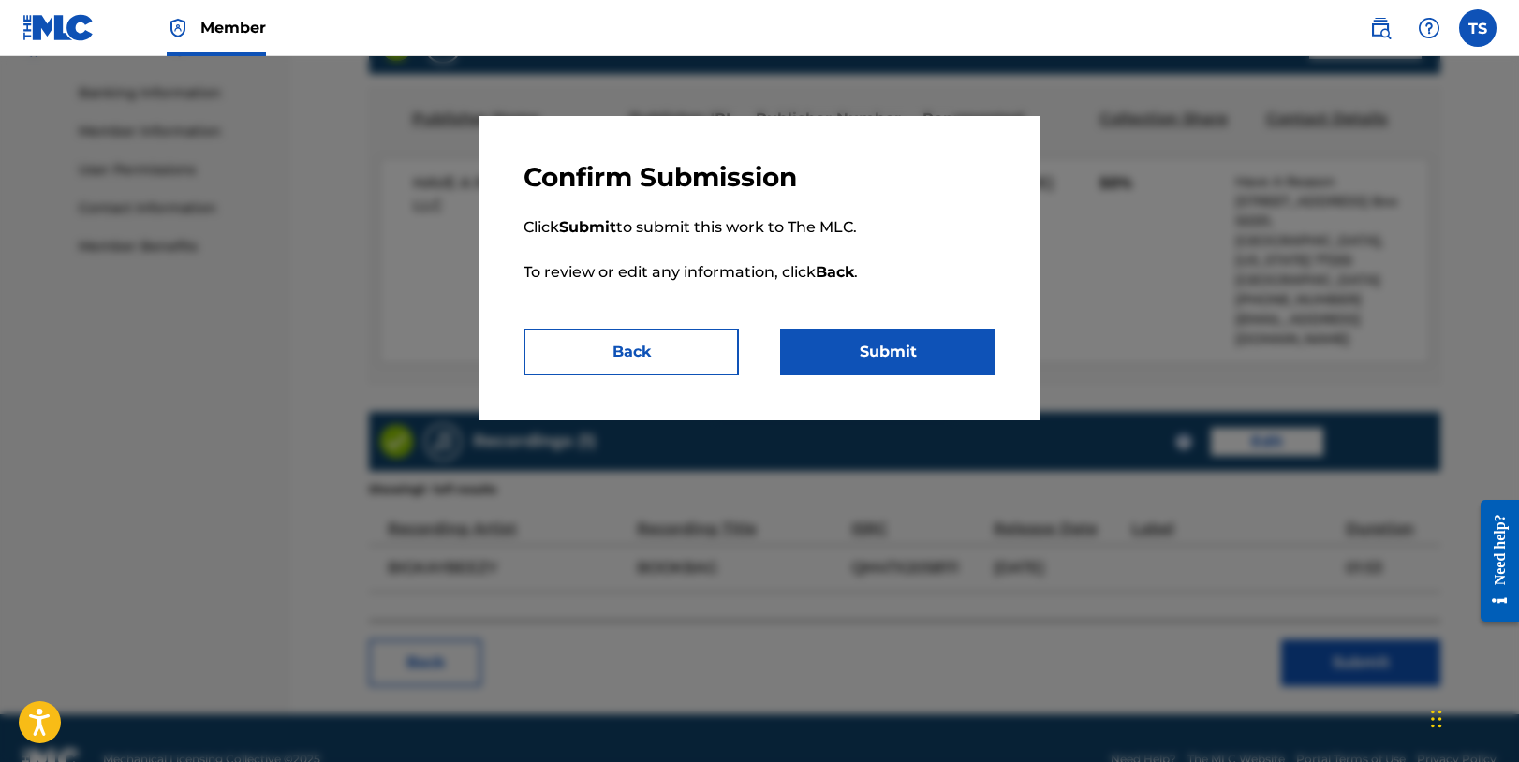
click at [859, 352] on button "Submit" at bounding box center [887, 352] width 215 height 47
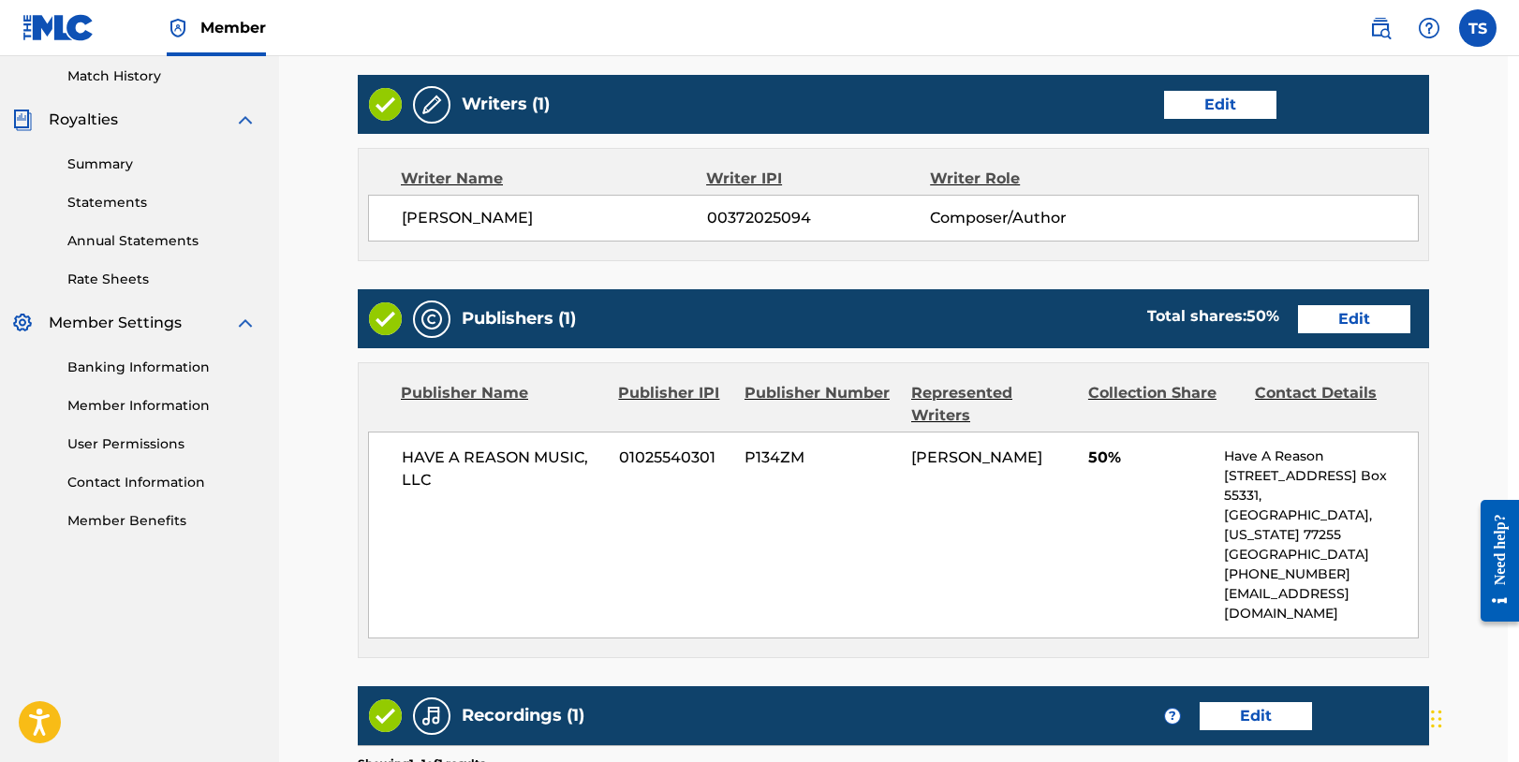
scroll to position [520, 12]
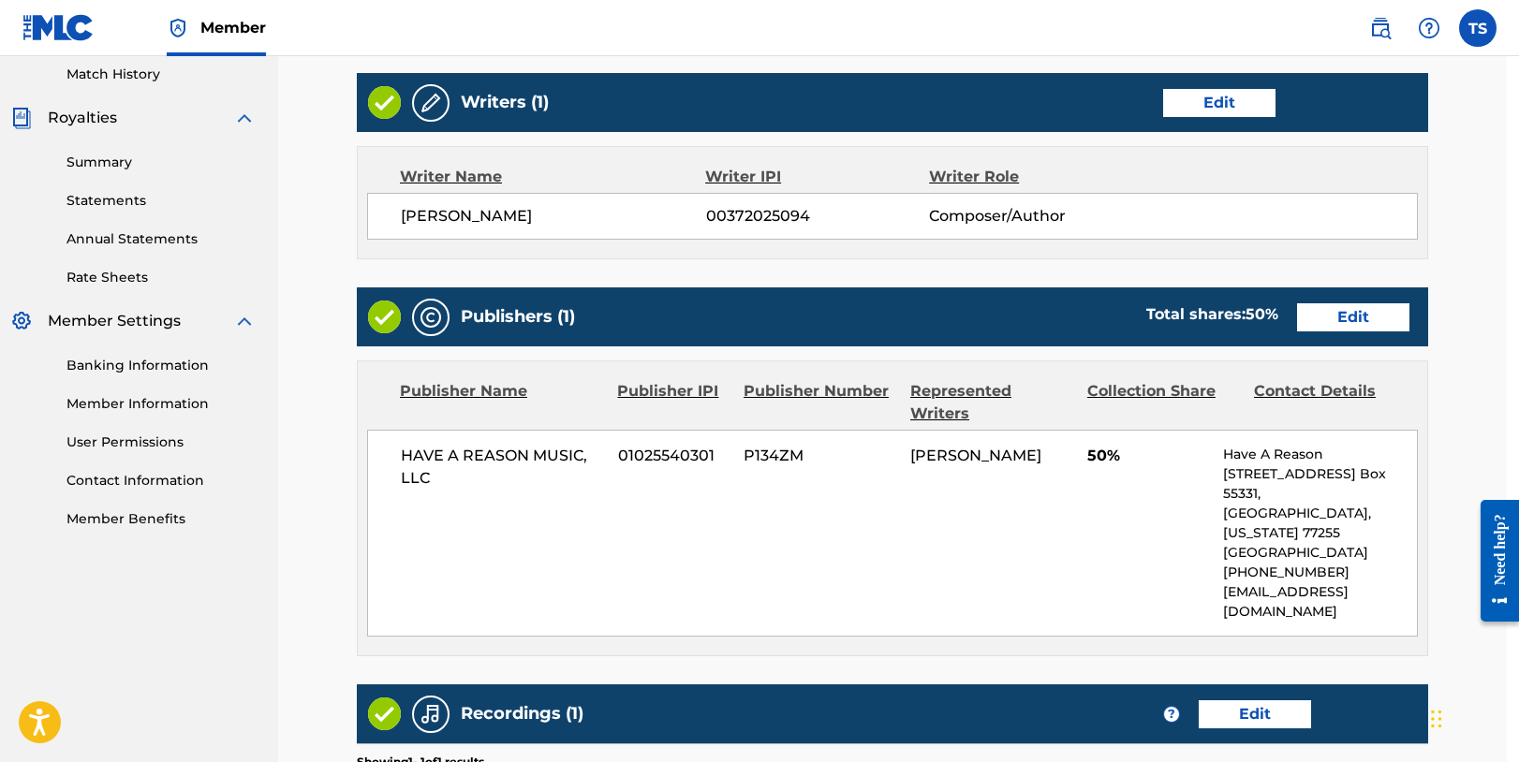
click at [168, 443] on link "User Permissions" at bounding box center [160, 443] width 189 height 20
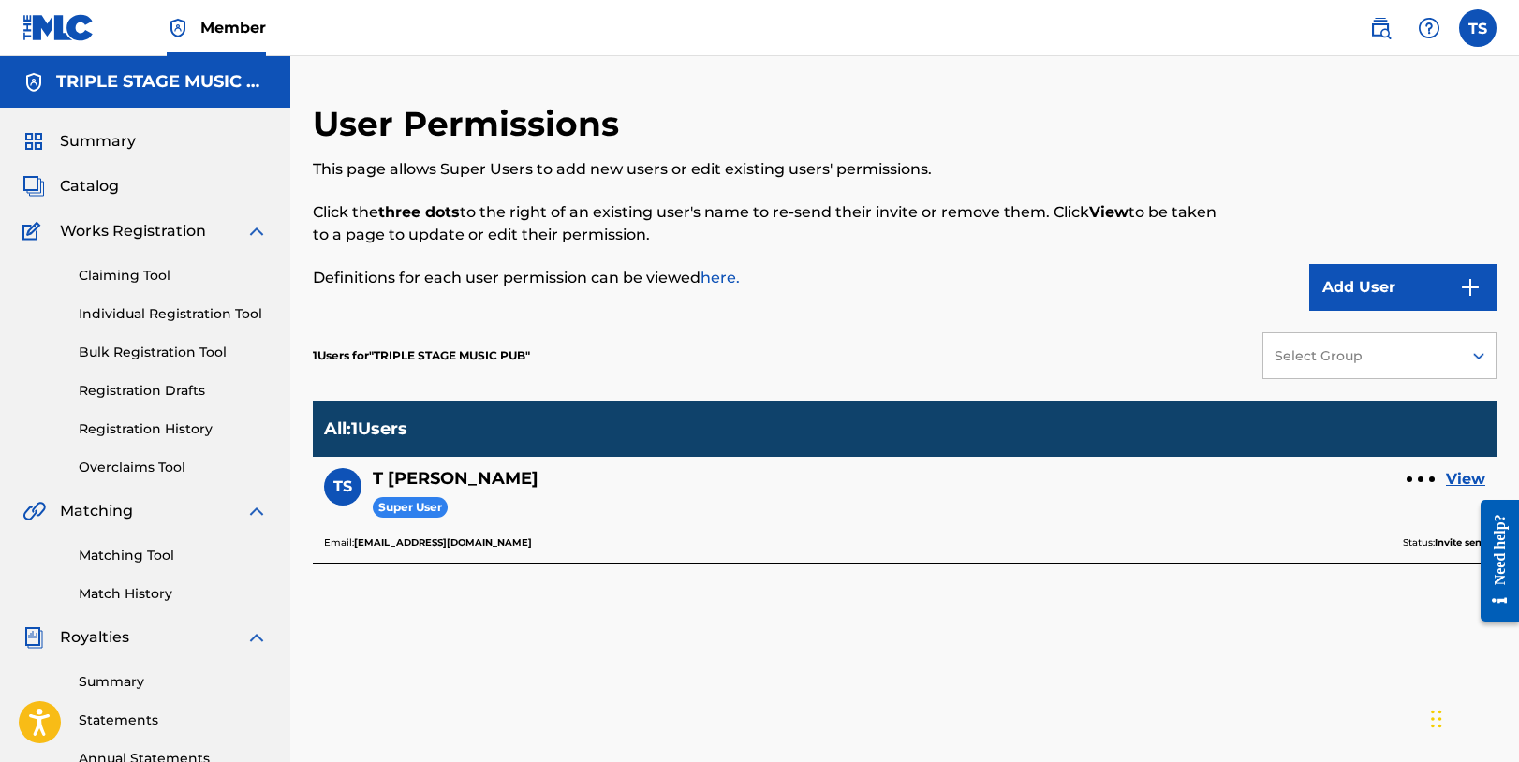
click at [1472, 479] on link "View" at bounding box center [1465, 479] width 39 height 22
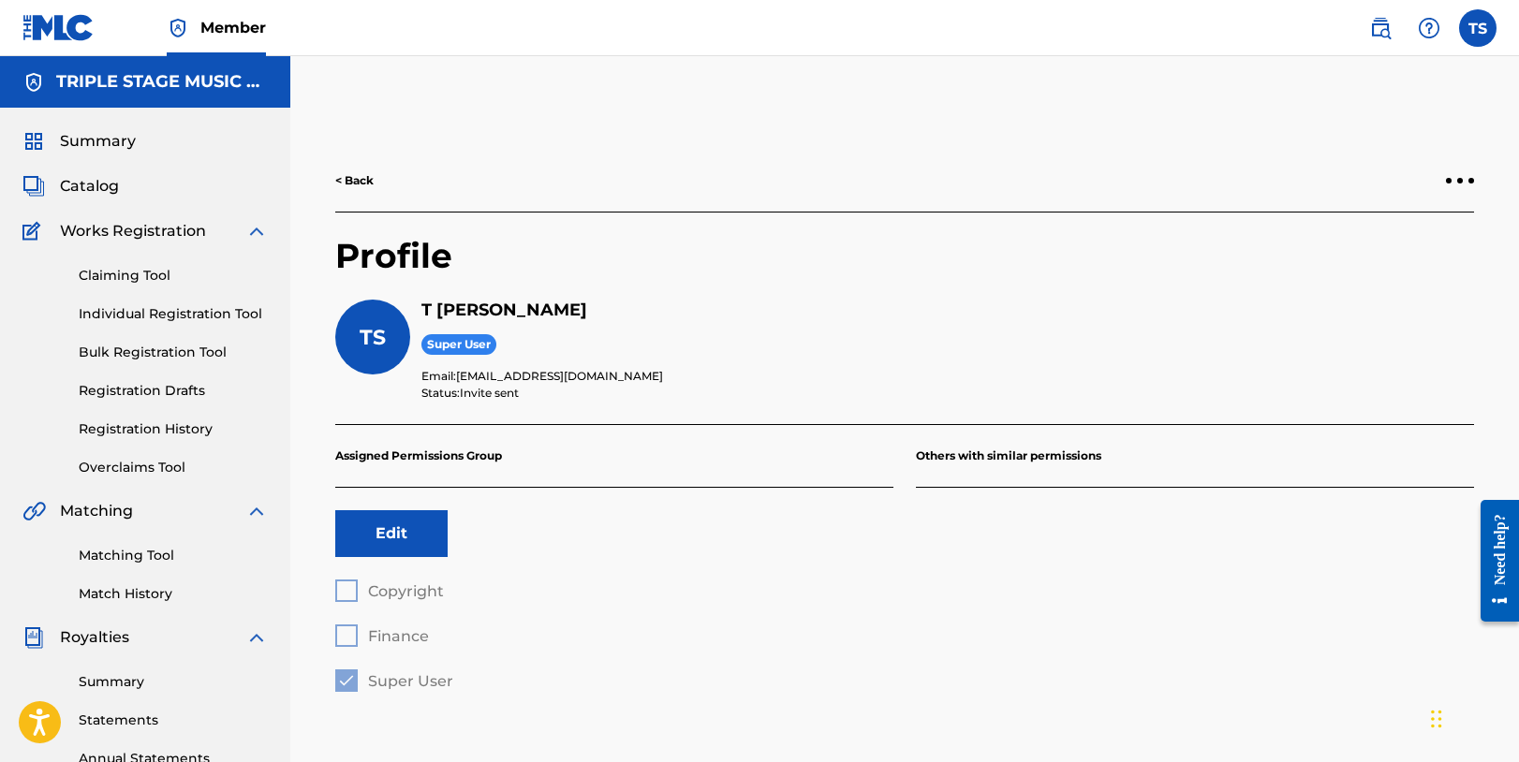
click at [1479, 35] on label at bounding box center [1477, 27] width 37 height 37
click at [1478, 28] on input "[PERSON_NAME] [EMAIL_ADDRESS][DOMAIN_NAME] Notification Preferences Profile Log…" at bounding box center [1478, 28] width 0 height 0
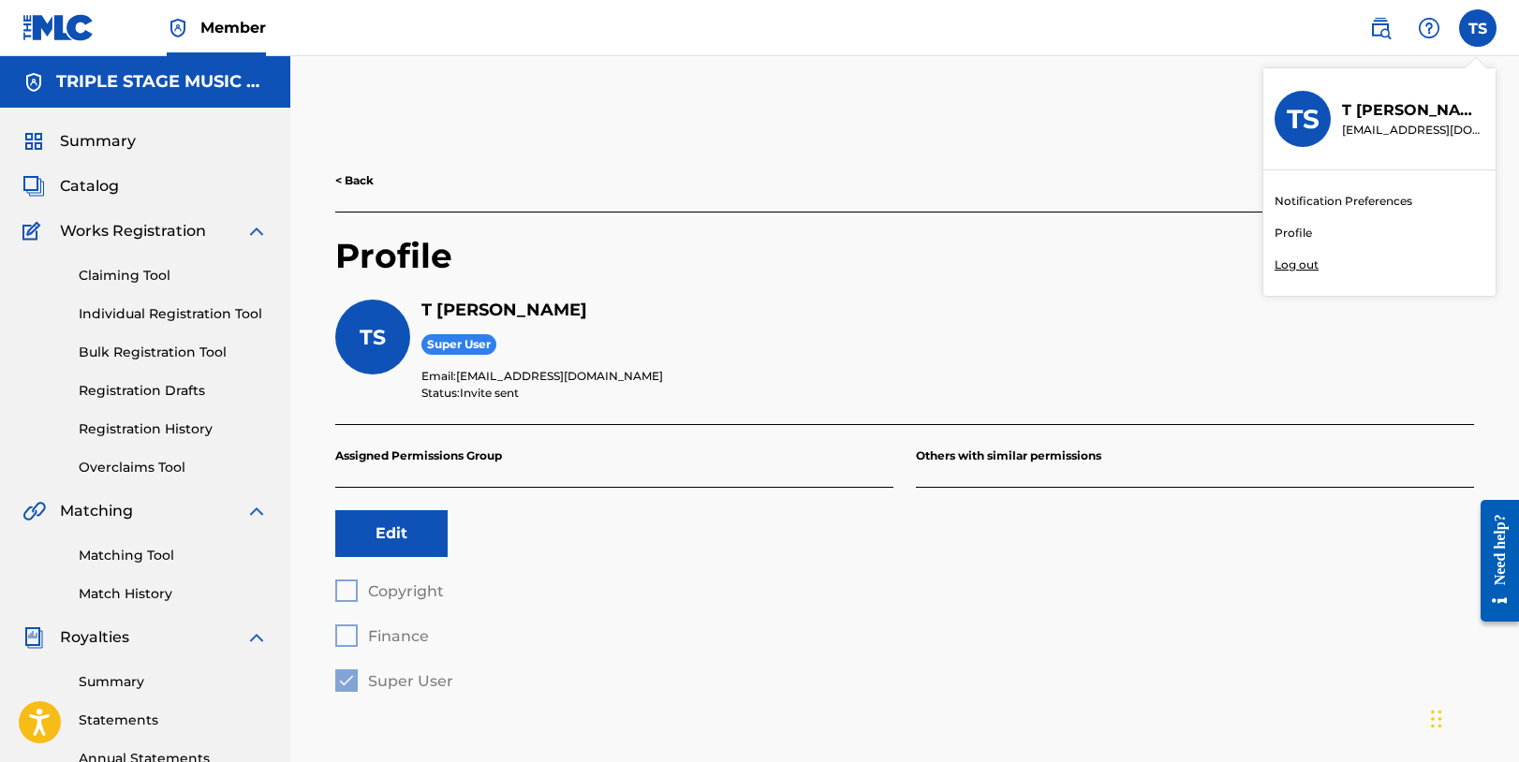
click at [1299, 268] on p "Log out" at bounding box center [1296, 265] width 44 height 17
click at [1478, 28] on input "[PERSON_NAME] [EMAIL_ADDRESS][DOMAIN_NAME] Notification Preferences Profile Log…" at bounding box center [1478, 28] width 0 height 0
